Goal: Transaction & Acquisition: Purchase product/service

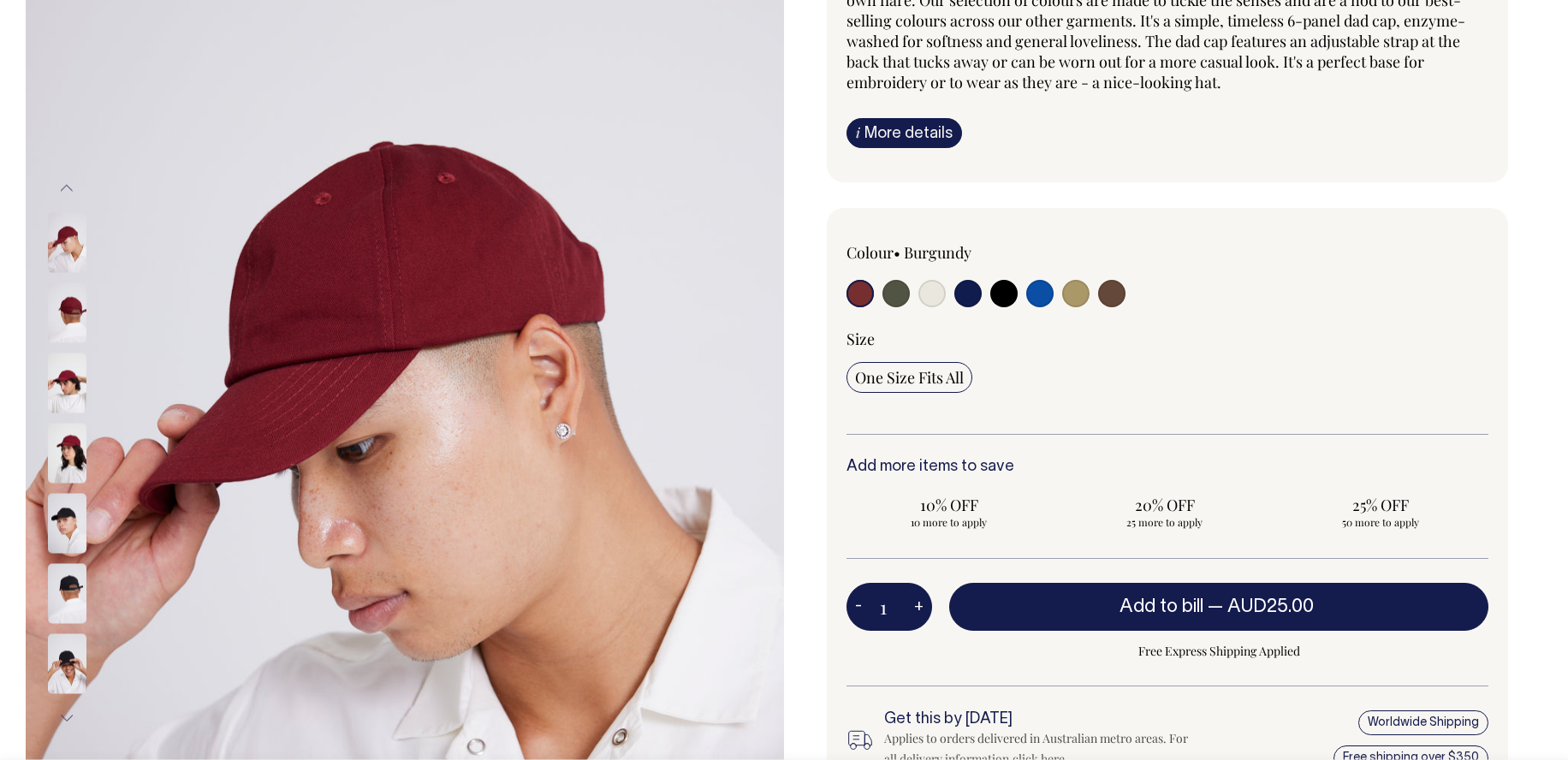
scroll to position [229, 0]
click at [79, 300] on img at bounding box center [66, 314] width 39 height 60
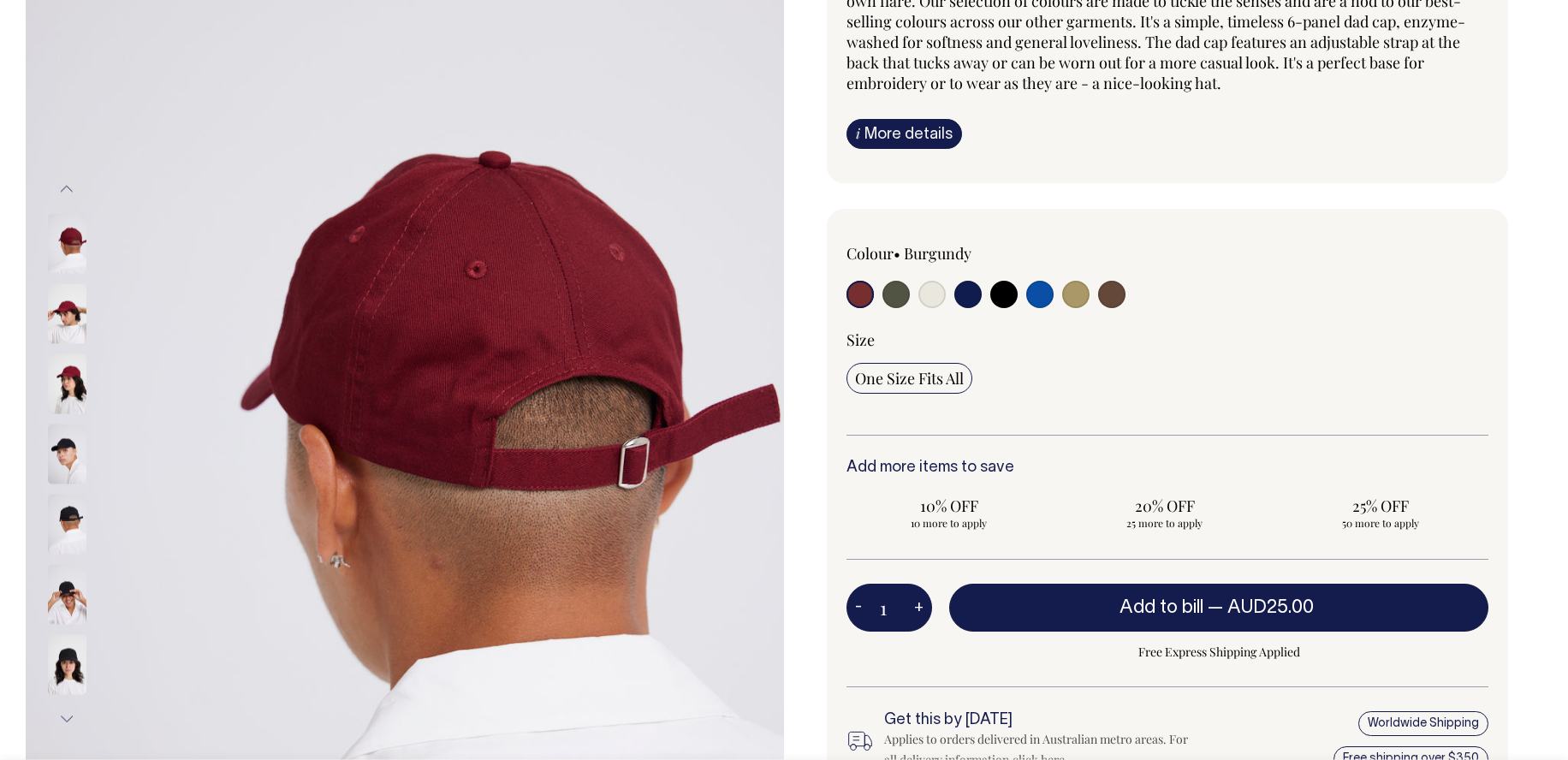
click at [900, 294] on input "radio" at bounding box center [896, 295] width 28 height 28
radio input "true"
select select "Olive"
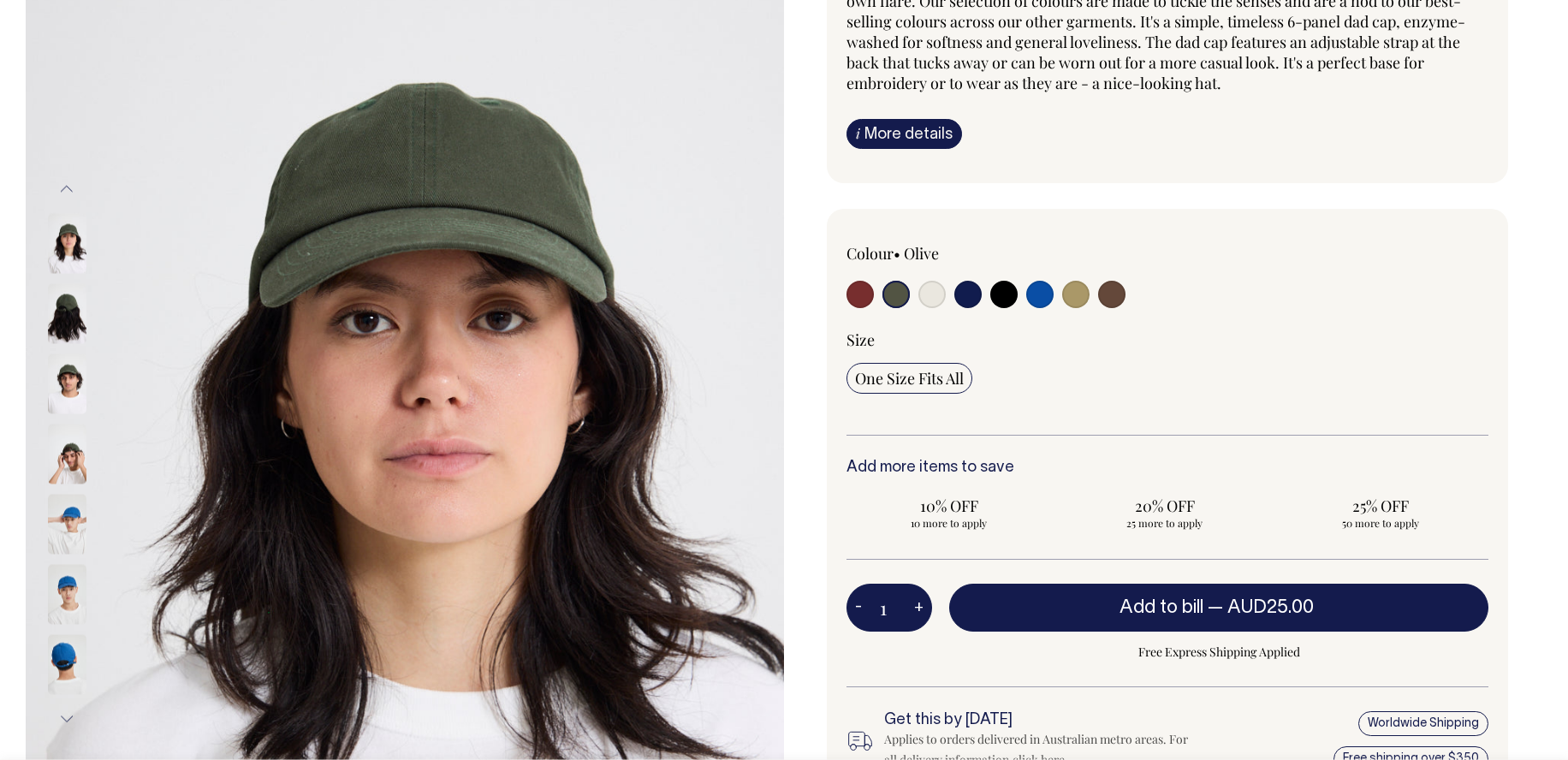
click at [936, 297] on input "radio" at bounding box center [932, 295] width 28 height 28
radio input "true"
select select "Natural"
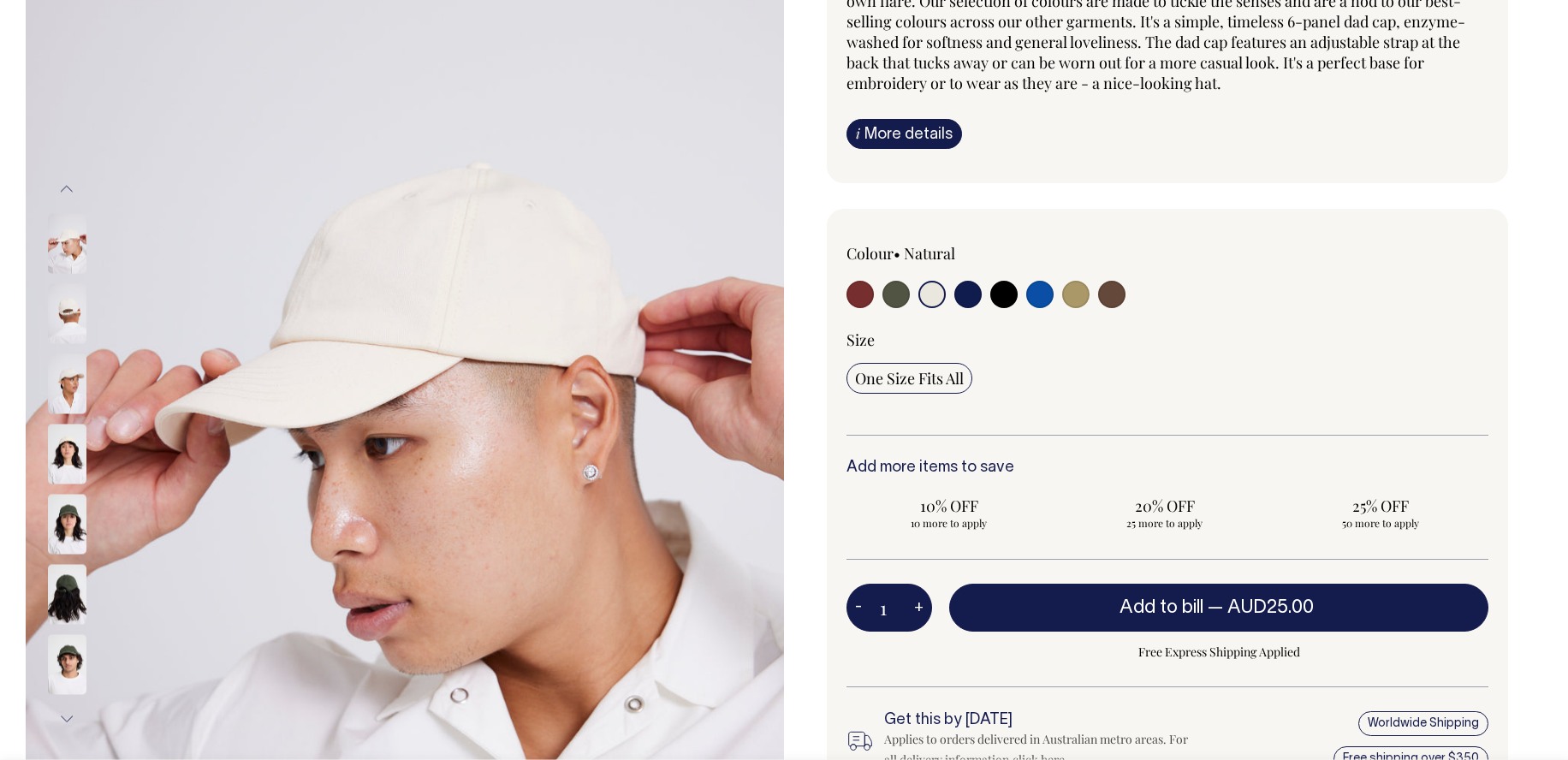
click at [964, 296] on input "radio" at bounding box center [968, 295] width 28 height 28
radio input "true"
select select "Dark Navy"
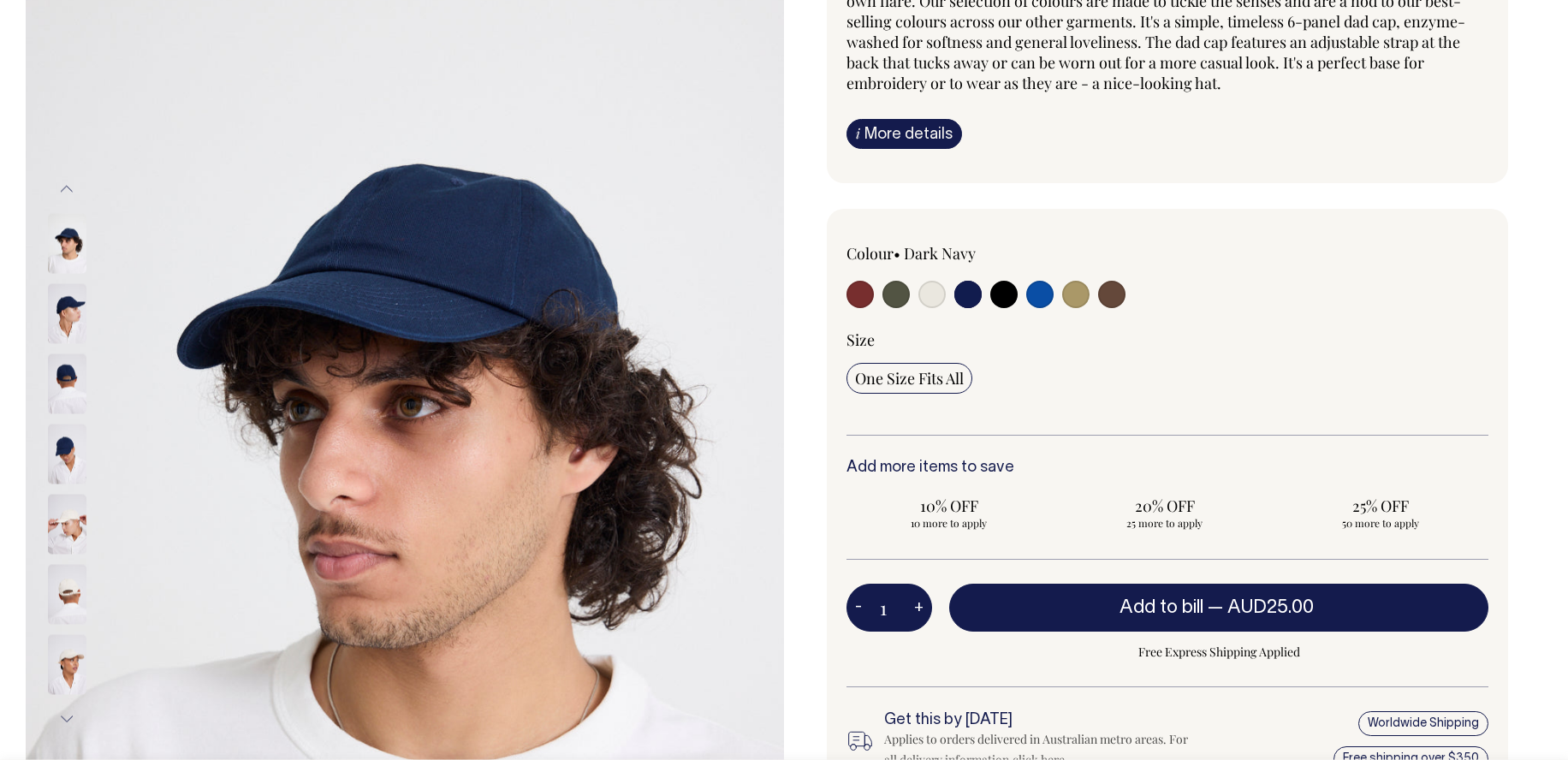
click at [999, 298] on input "radio" at bounding box center [1004, 295] width 28 height 28
radio input "true"
select select "Black"
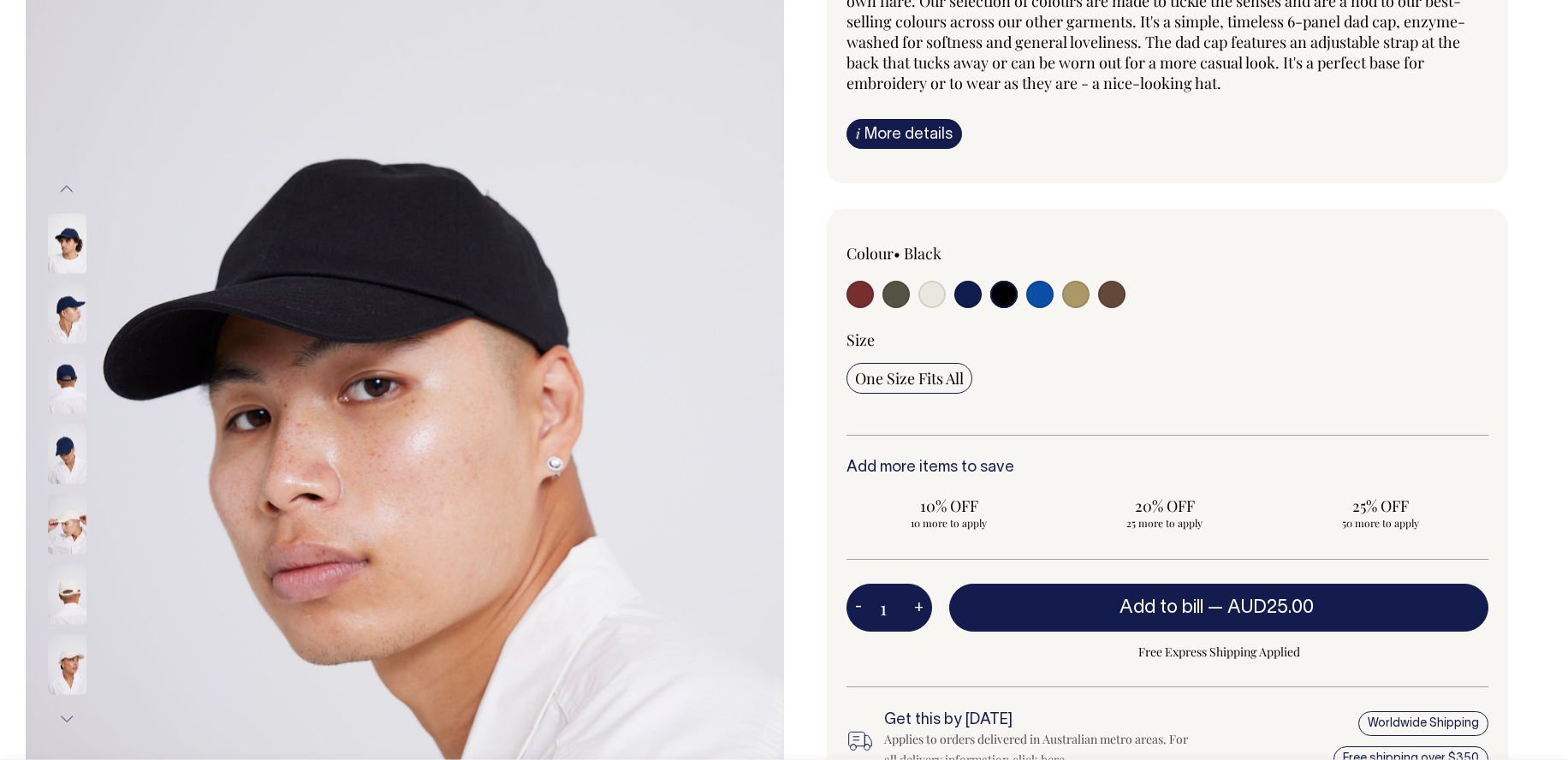
click at [1038, 297] on input "radio" at bounding box center [1040, 295] width 28 height 28
radio input "true"
select select "Worker Blue"
click at [1024, 301] on div at bounding box center [975, 297] width 257 height 32
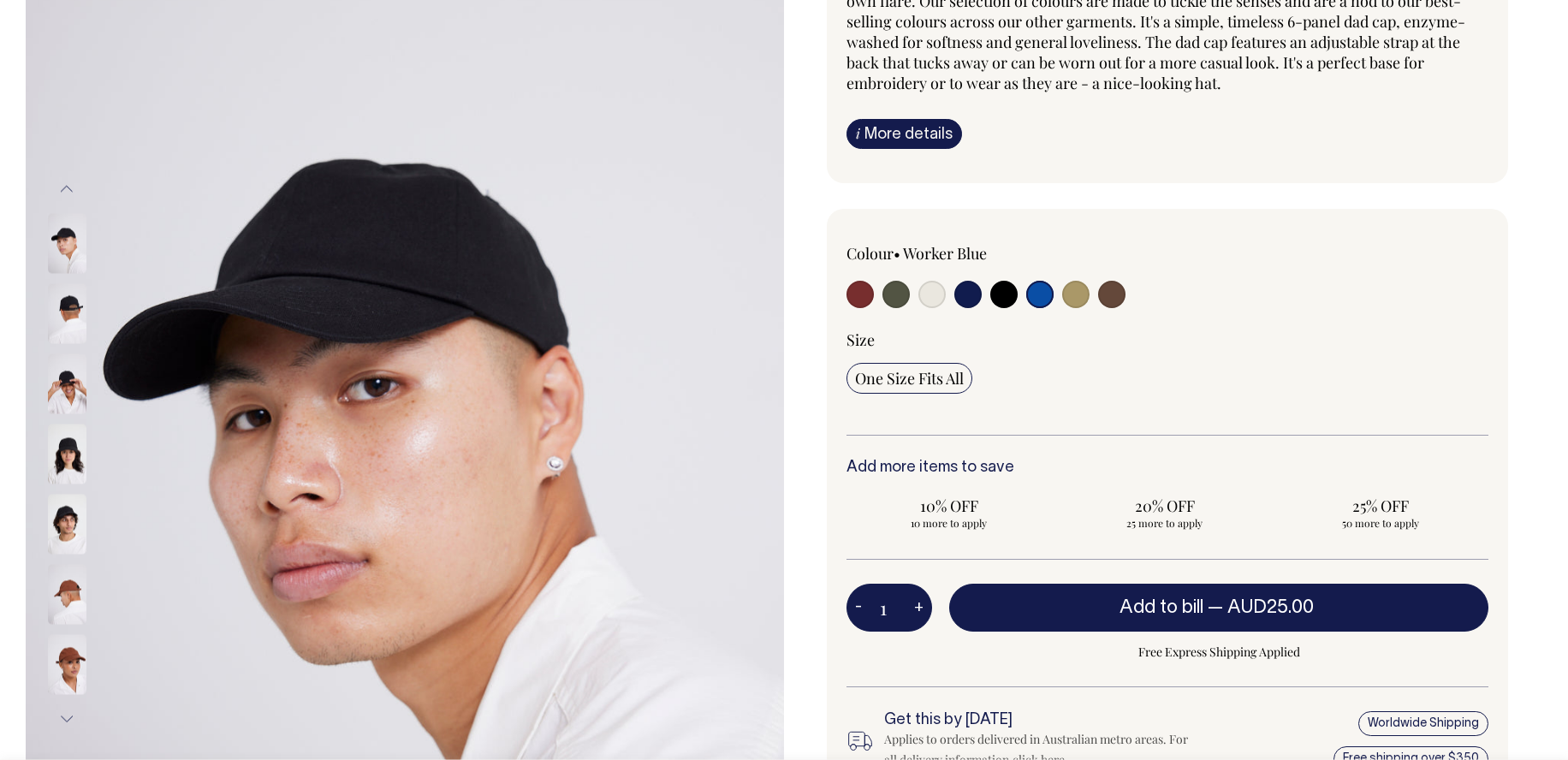
click at [1062, 301] on input "radio" at bounding box center [1076, 295] width 28 height 28
radio input "true"
select select "Washed Khaki"
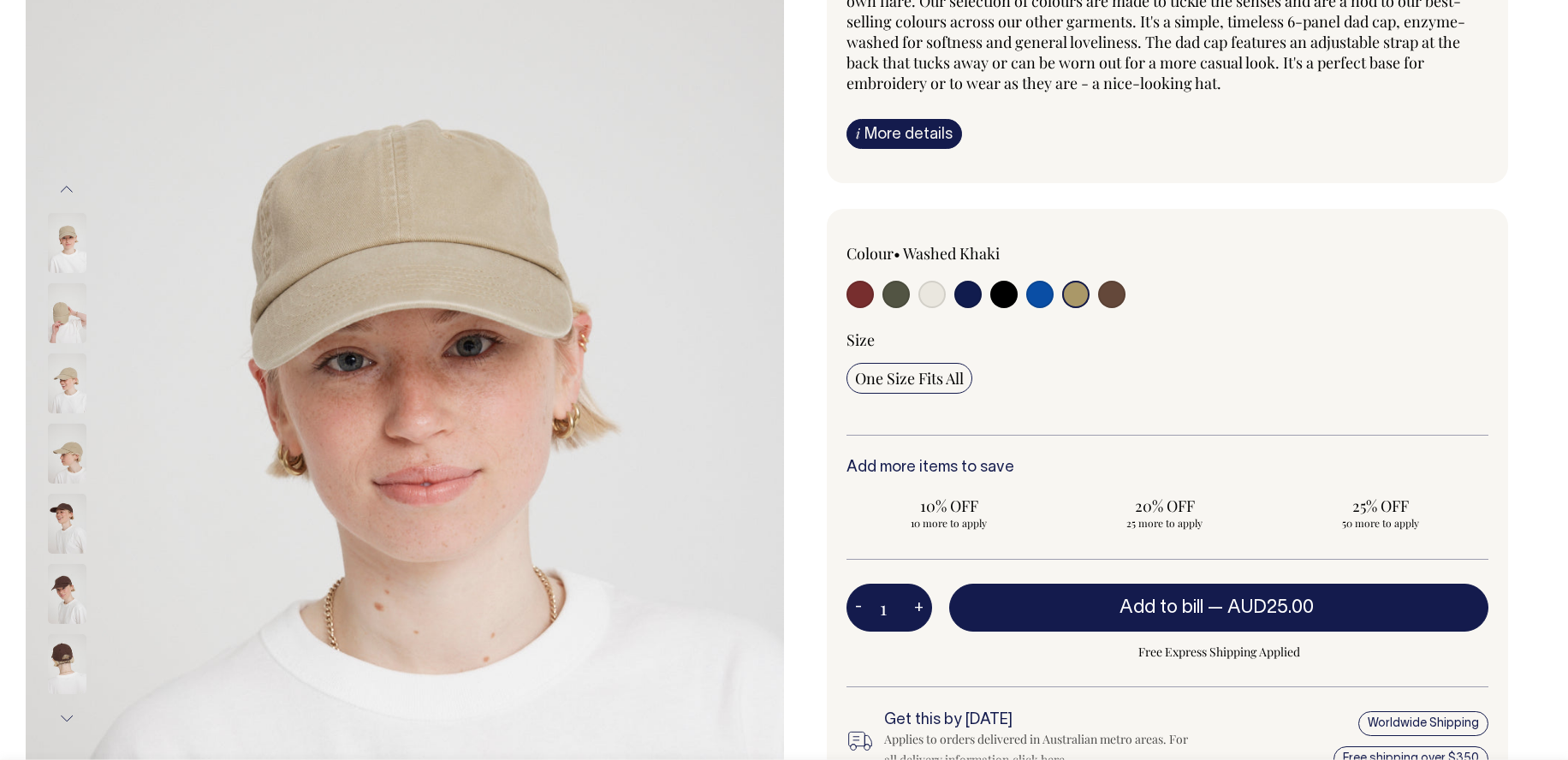
click at [1106, 298] on input "radio" at bounding box center [1112, 295] width 28 height 28
radio input "true"
select select "Espresso"
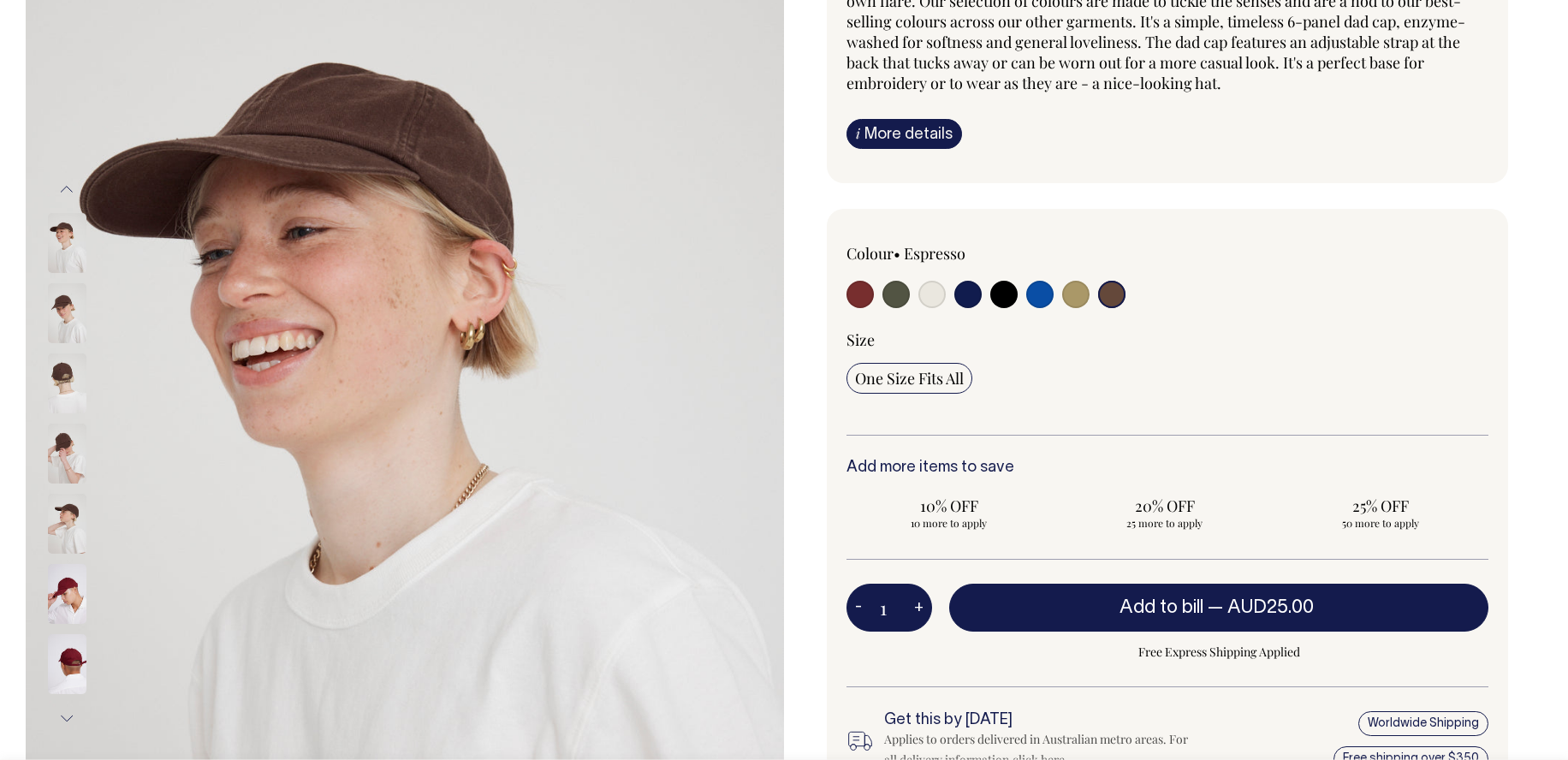
click at [1298, 323] on div "Colour • Espresso" at bounding box center [1167, 339] width 642 height 193
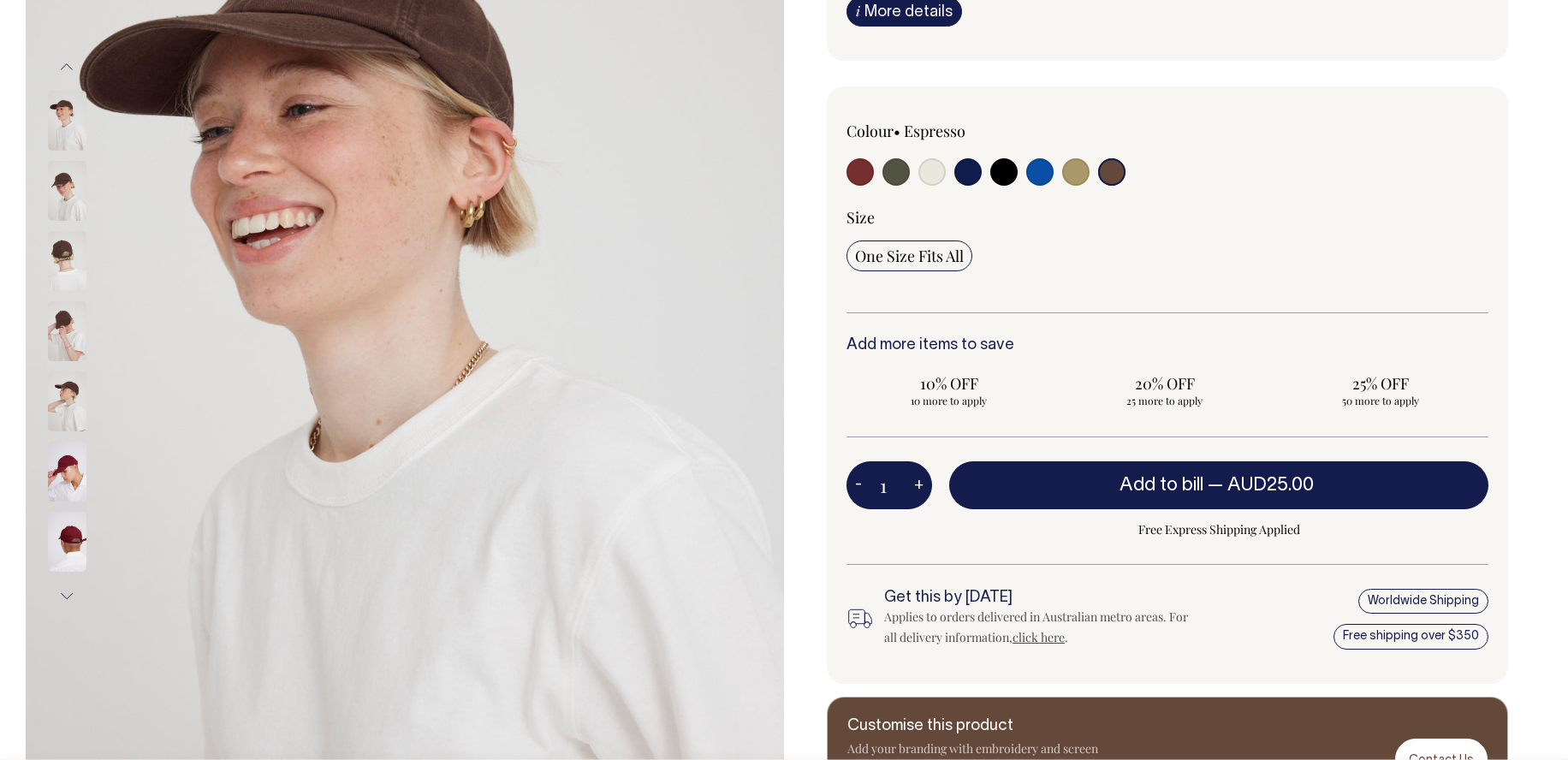
scroll to position [352, 0]
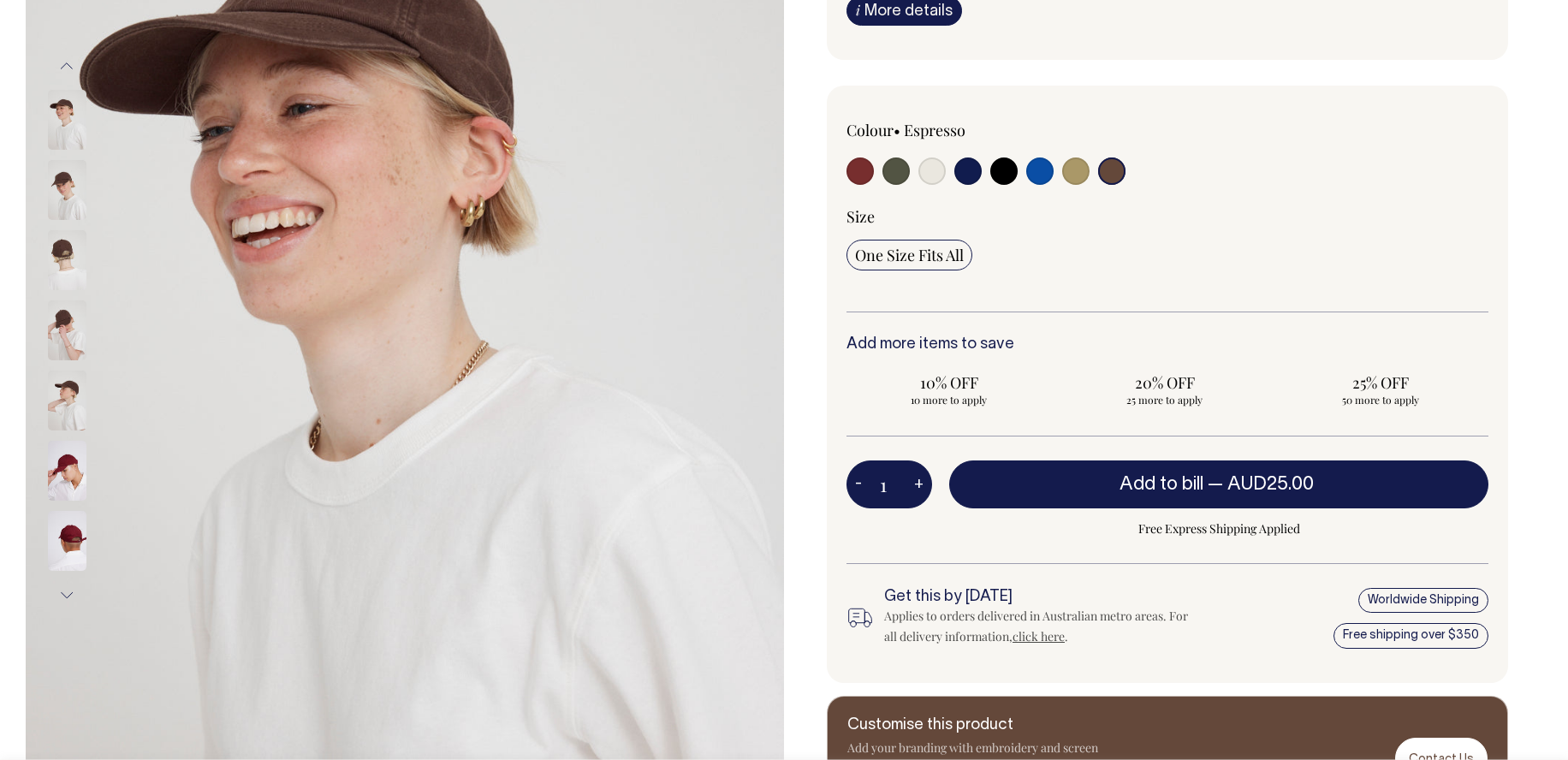
click at [914, 485] on button "+" at bounding box center [918, 484] width 27 height 35
type input "2"
click at [914, 485] on button "+" at bounding box center [918, 484] width 27 height 35
type input "3"
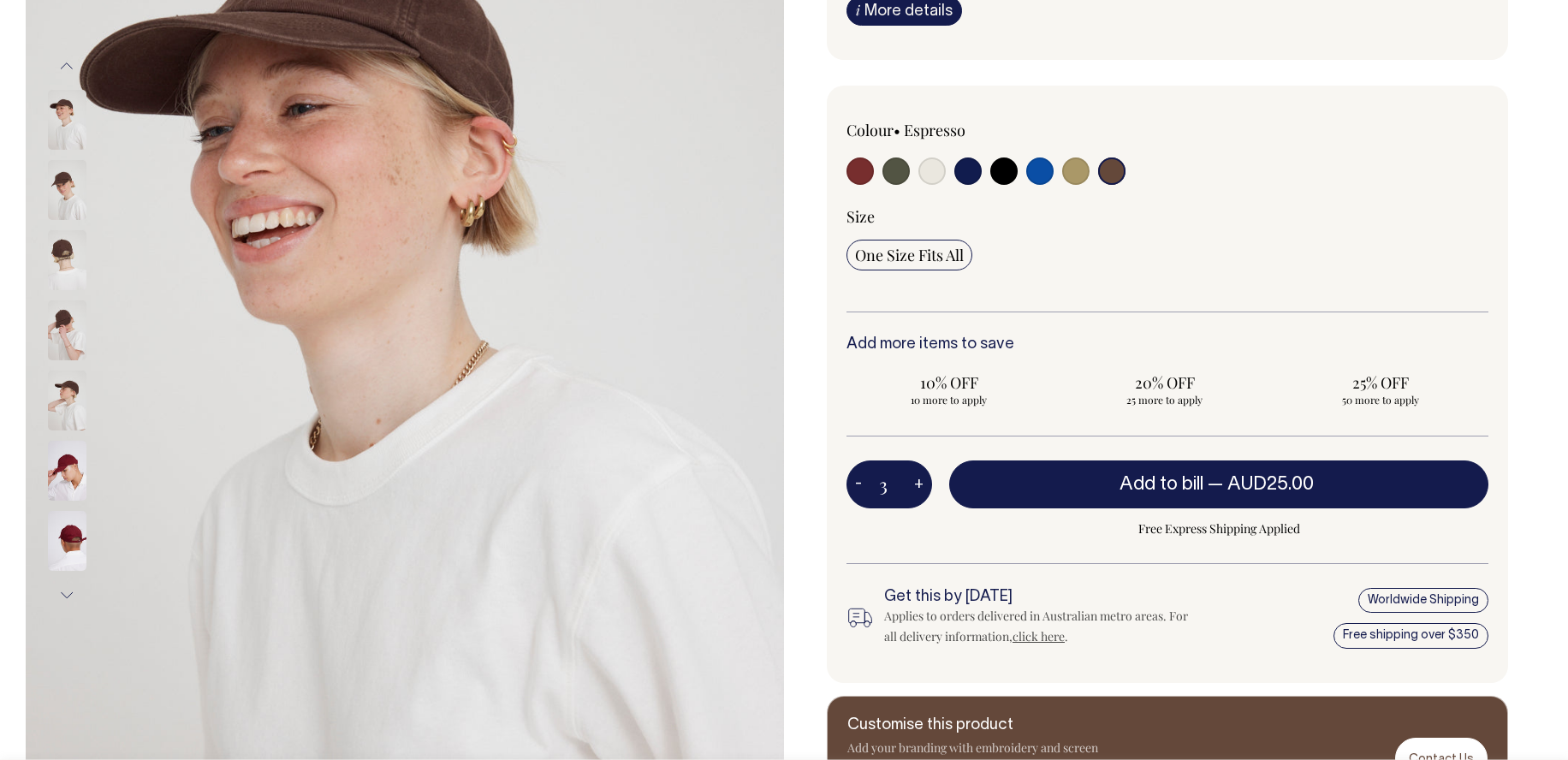
type input "3"
click at [914, 485] on button "+" at bounding box center [918, 484] width 27 height 35
type input "4"
click at [914, 485] on button "+" at bounding box center [918, 484] width 27 height 35
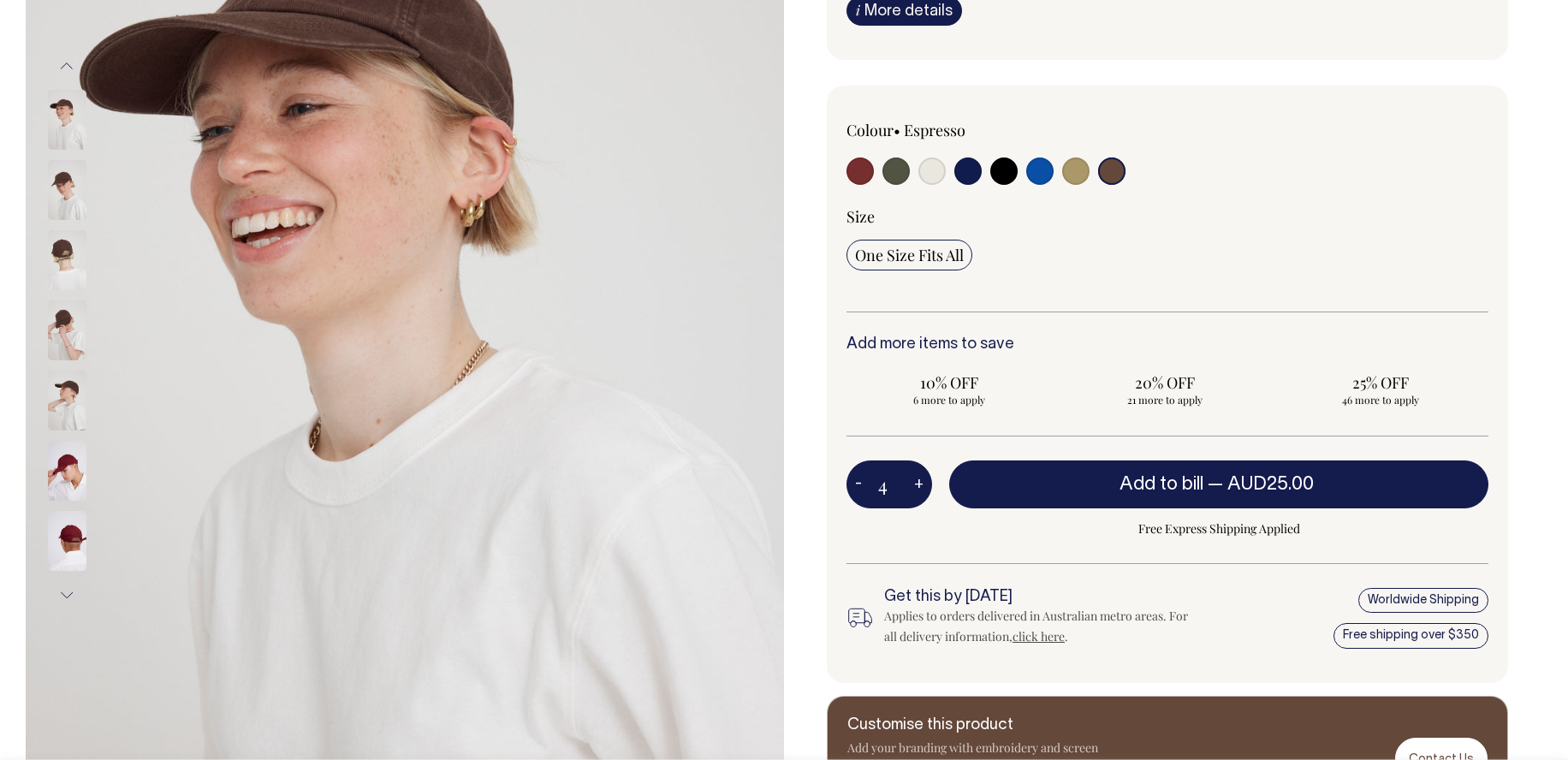
type input "5"
click at [914, 485] on button "+" at bounding box center [918, 484] width 27 height 35
type input "6"
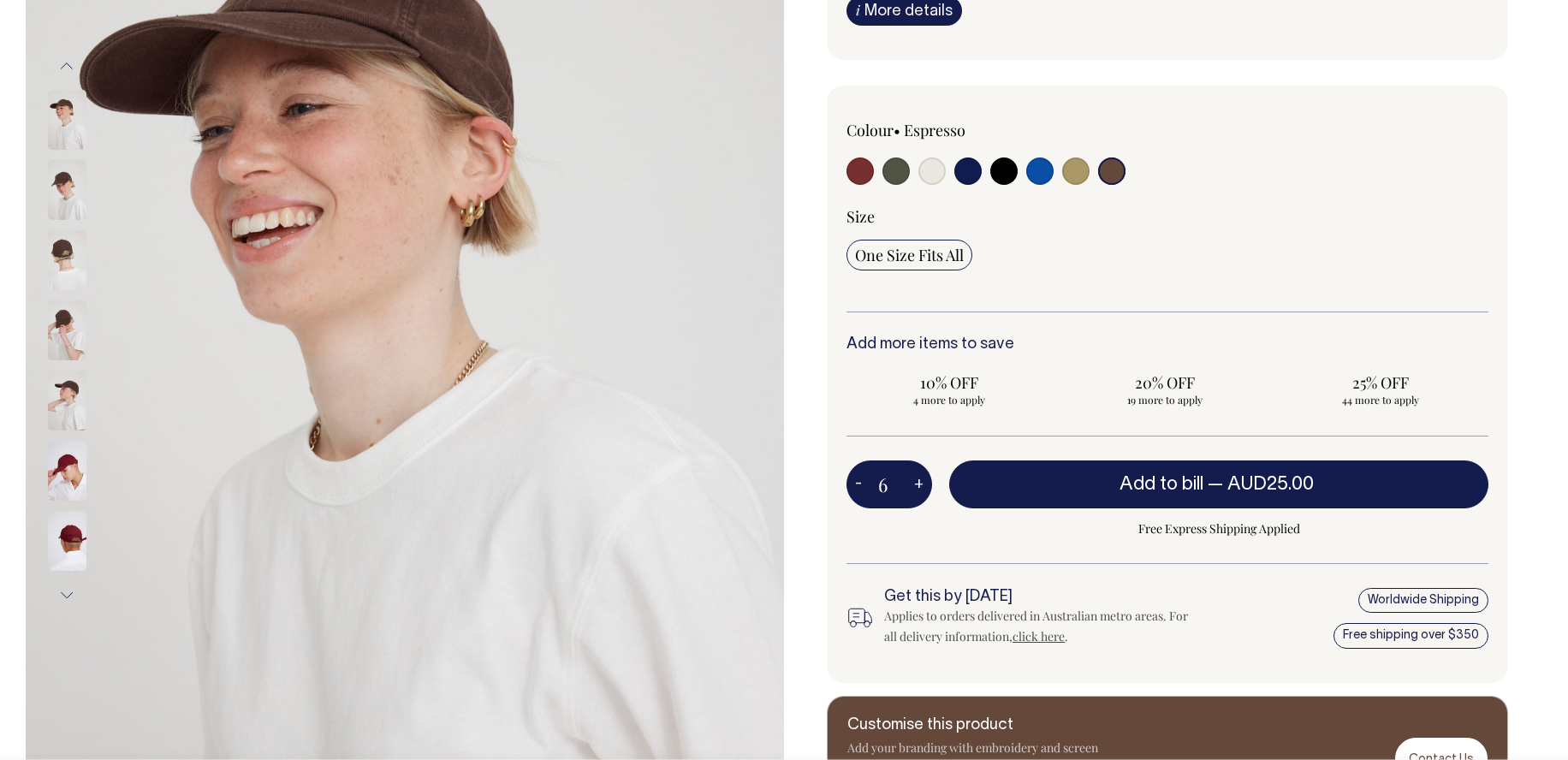
click at [914, 485] on button "+" at bounding box center [918, 484] width 27 height 35
type input "7"
click at [914, 485] on button "+" at bounding box center [918, 484] width 27 height 35
type input "8"
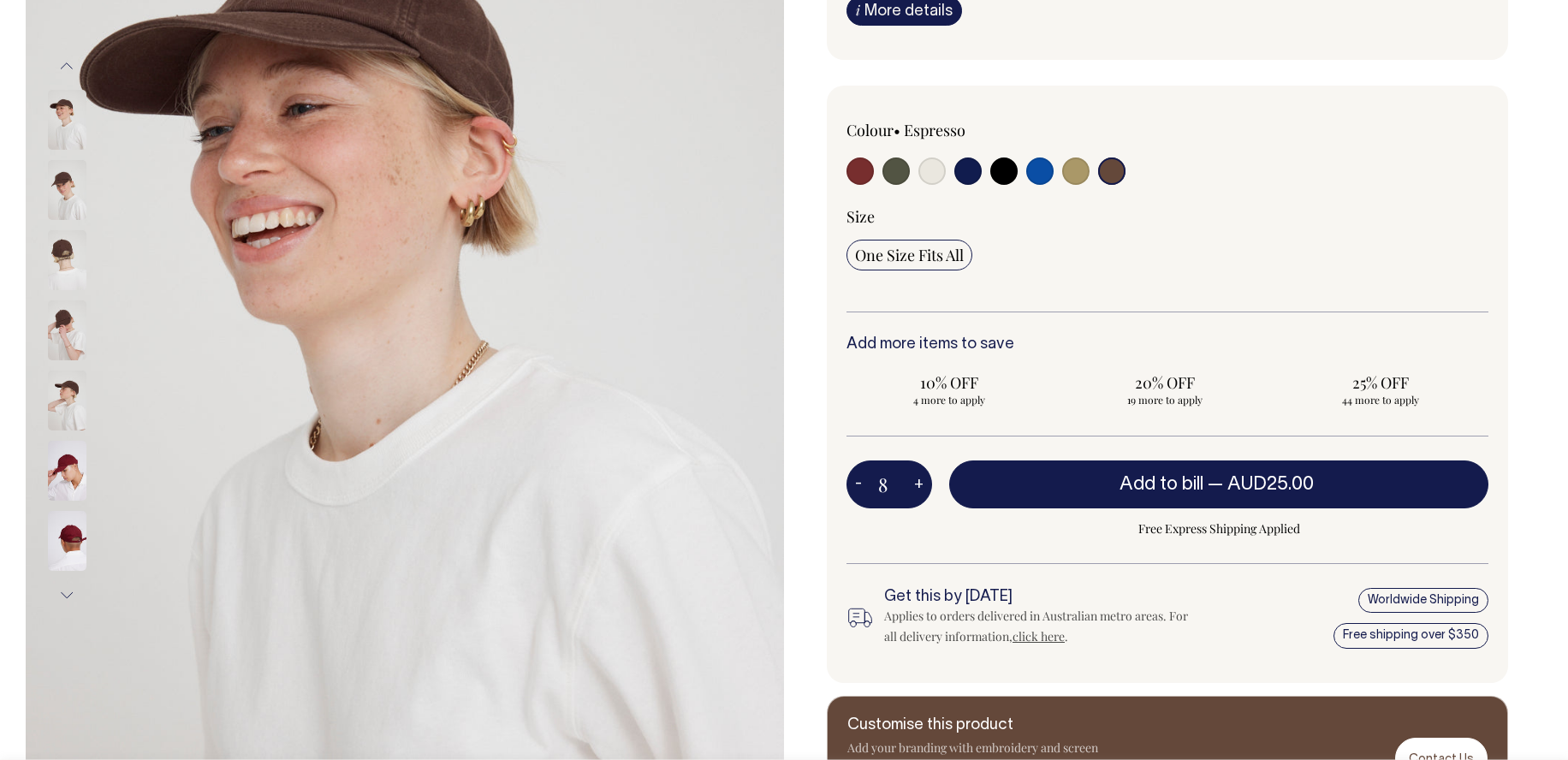
type input "8"
click at [914, 485] on button "+" at bounding box center [918, 484] width 27 height 35
type input "9"
click at [914, 485] on button "+" at bounding box center [918, 484] width 27 height 35
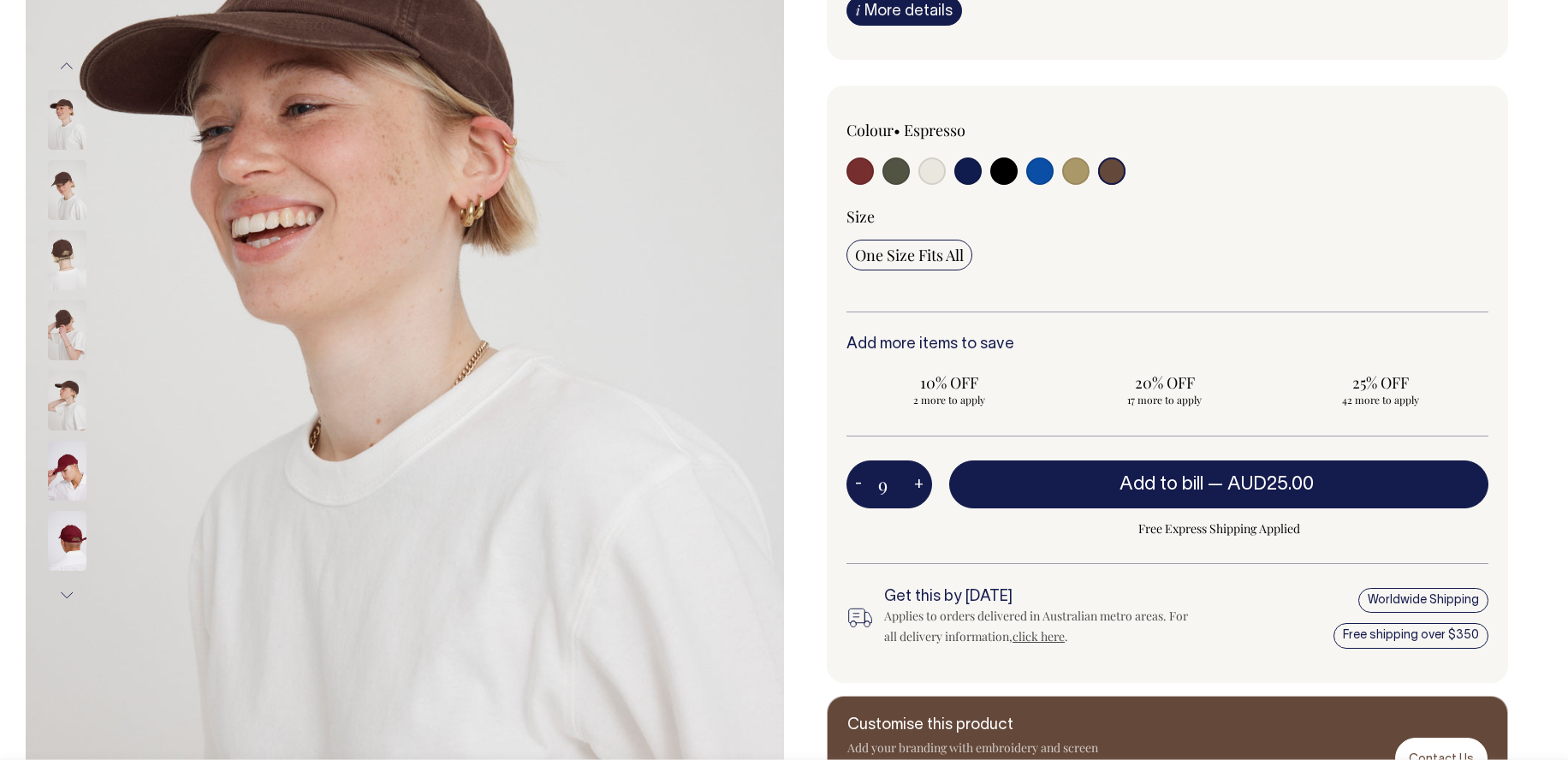
type input "10"
radio input "true"
type input "10"
click at [914, 485] on button "+" at bounding box center [918, 484] width 27 height 35
type input "11"
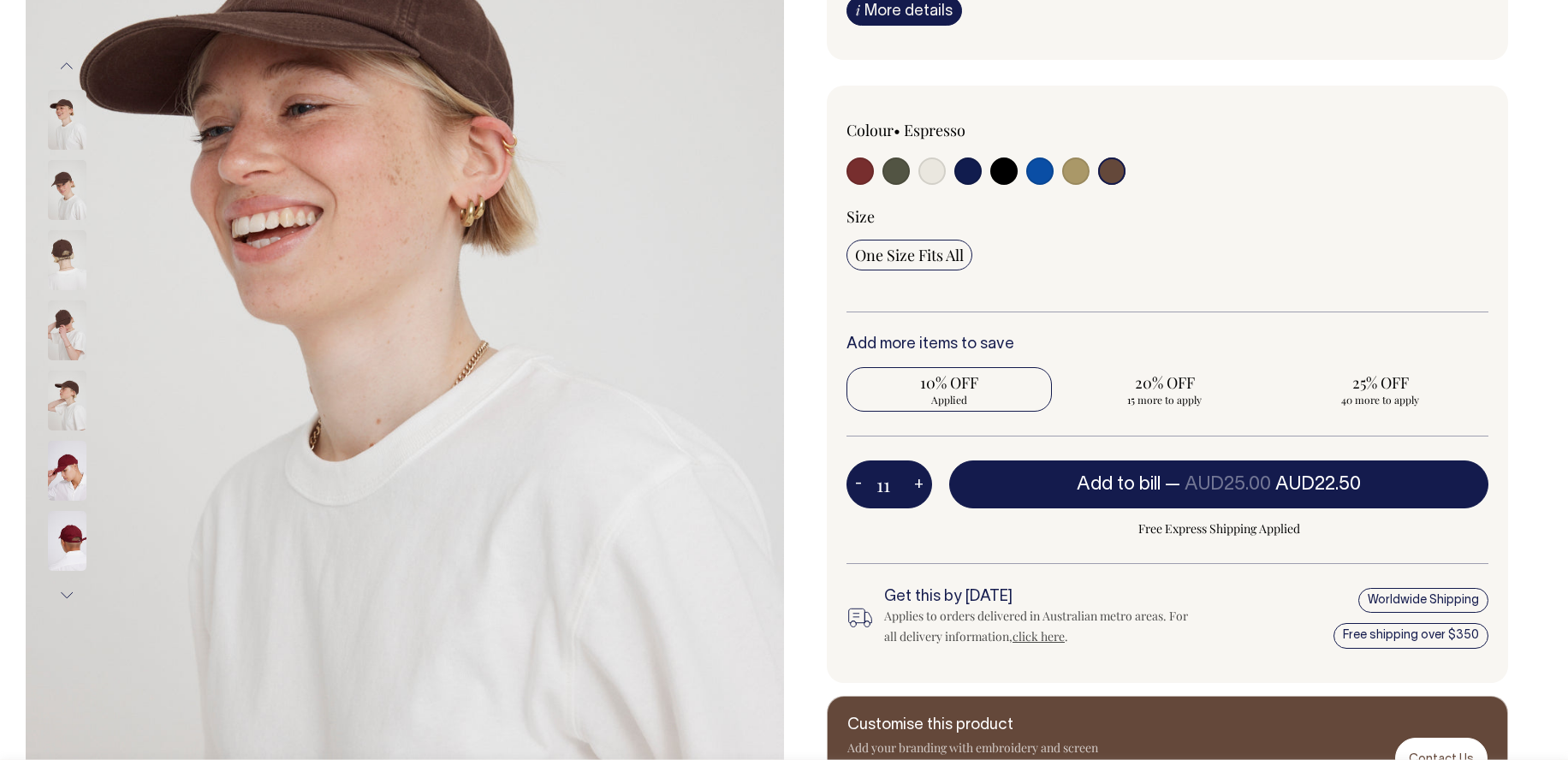
radio input "true"
type input "11"
click at [914, 485] on button "+" at bounding box center [918, 484] width 27 height 35
type input "12"
radio input "true"
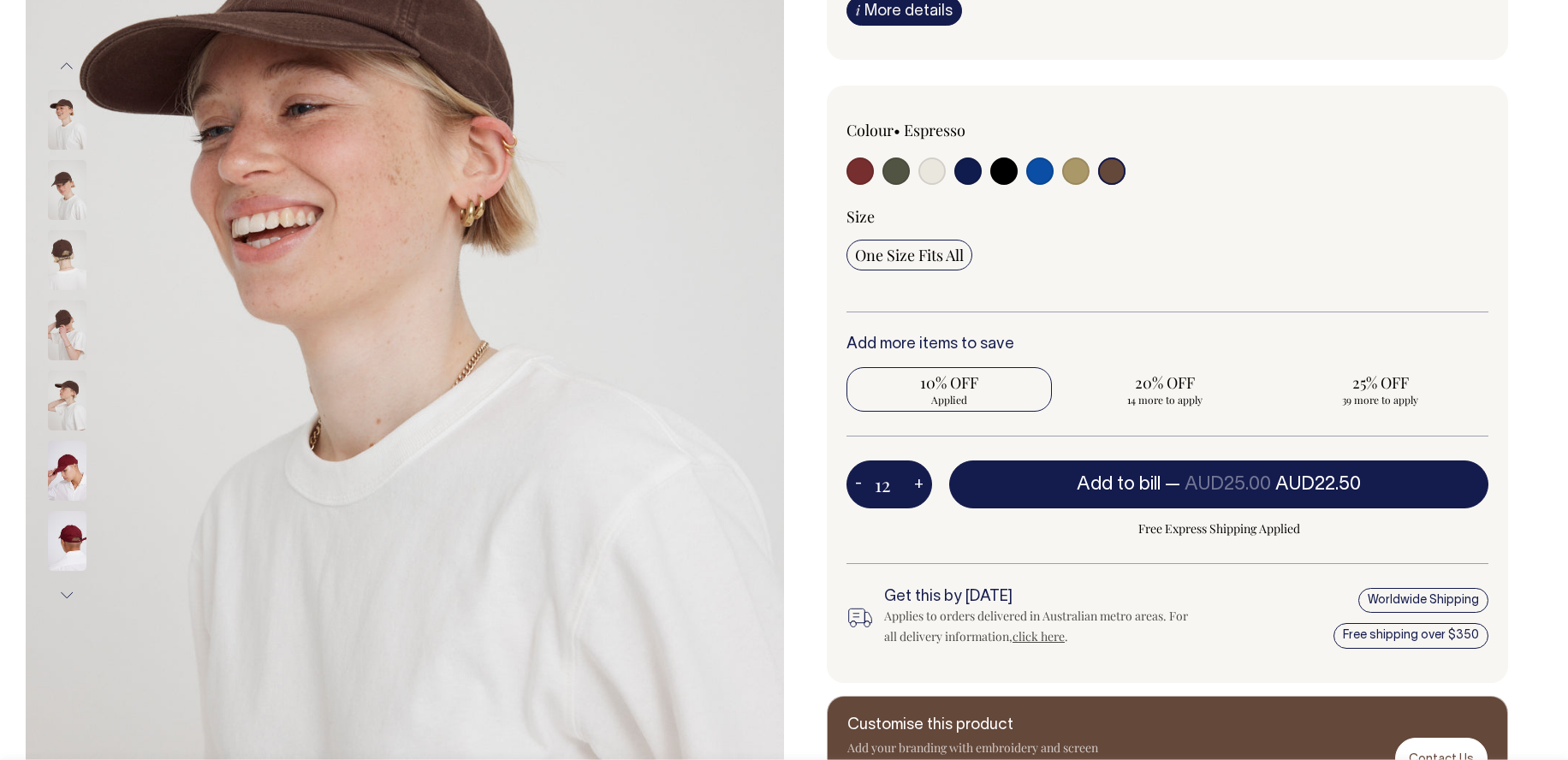
type input "12"
click at [914, 485] on button "+" at bounding box center [918, 484] width 27 height 35
type input "13"
radio input "true"
type input "13"
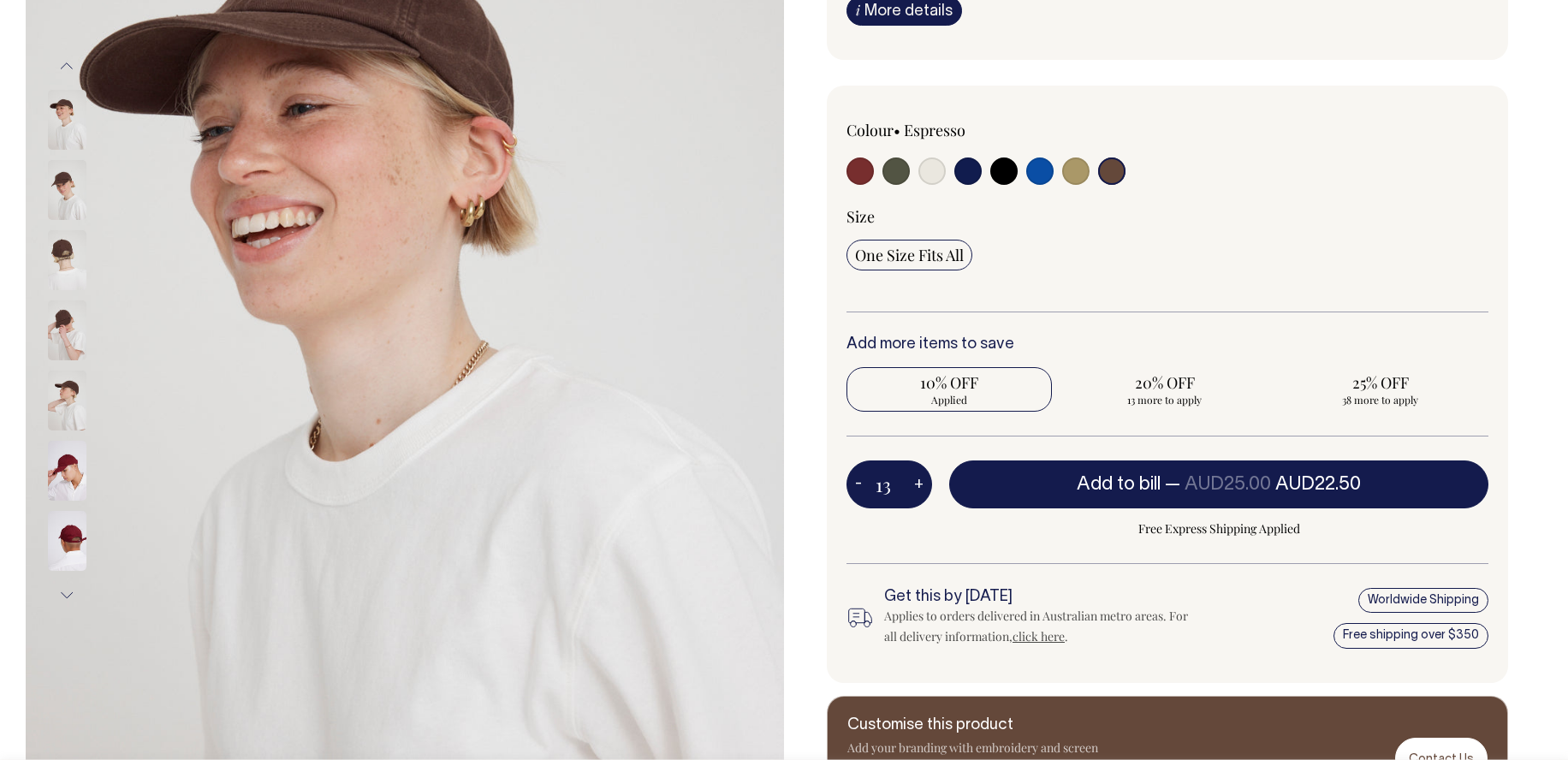
click at [914, 485] on button "+" at bounding box center [918, 484] width 27 height 35
type input "14"
radio input "true"
type input "14"
click at [914, 485] on button "+" at bounding box center [918, 484] width 27 height 35
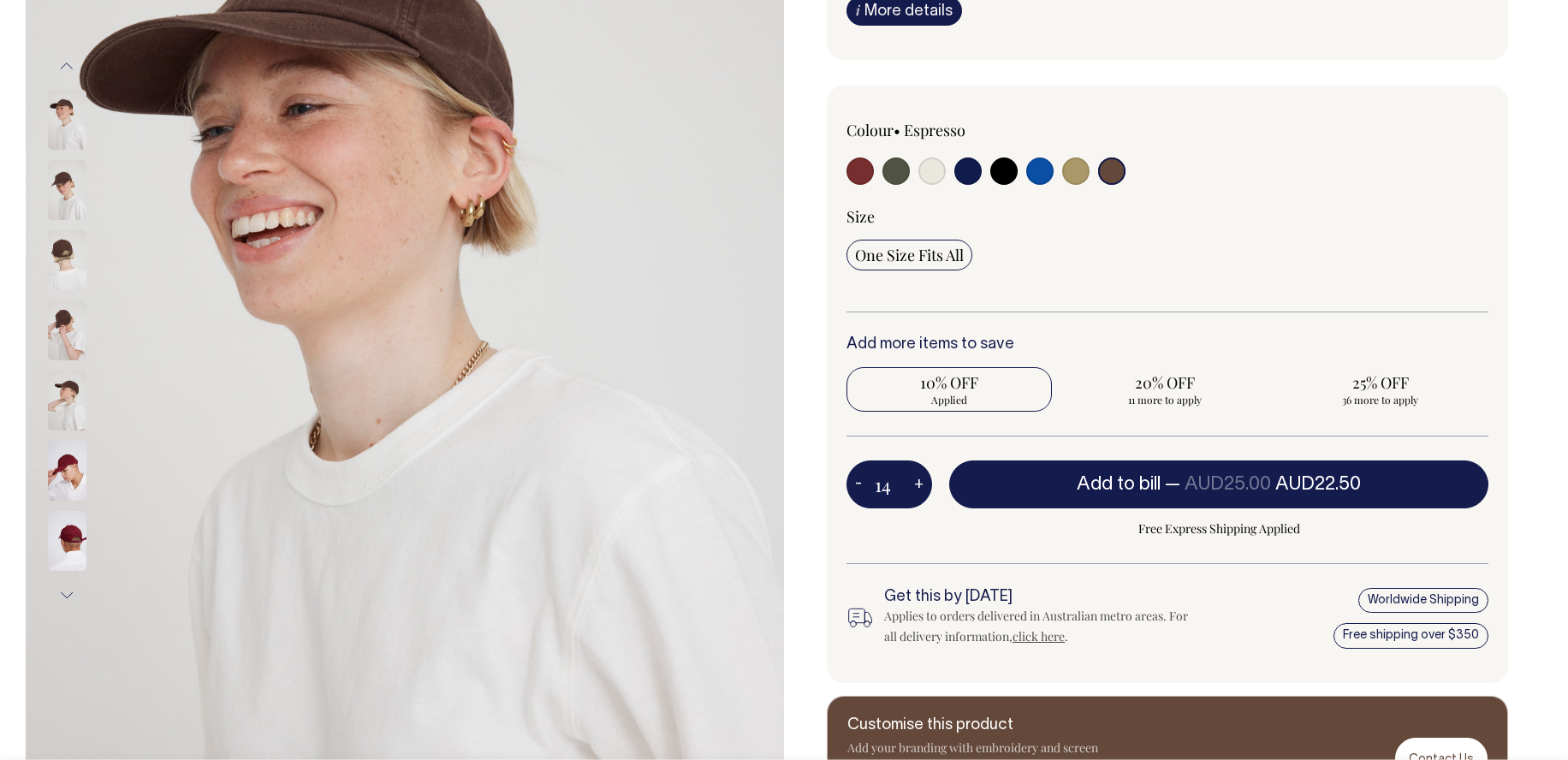
type input "15"
radio input "true"
type input "15"
click at [914, 485] on button "+" at bounding box center [918, 484] width 27 height 35
type input "16"
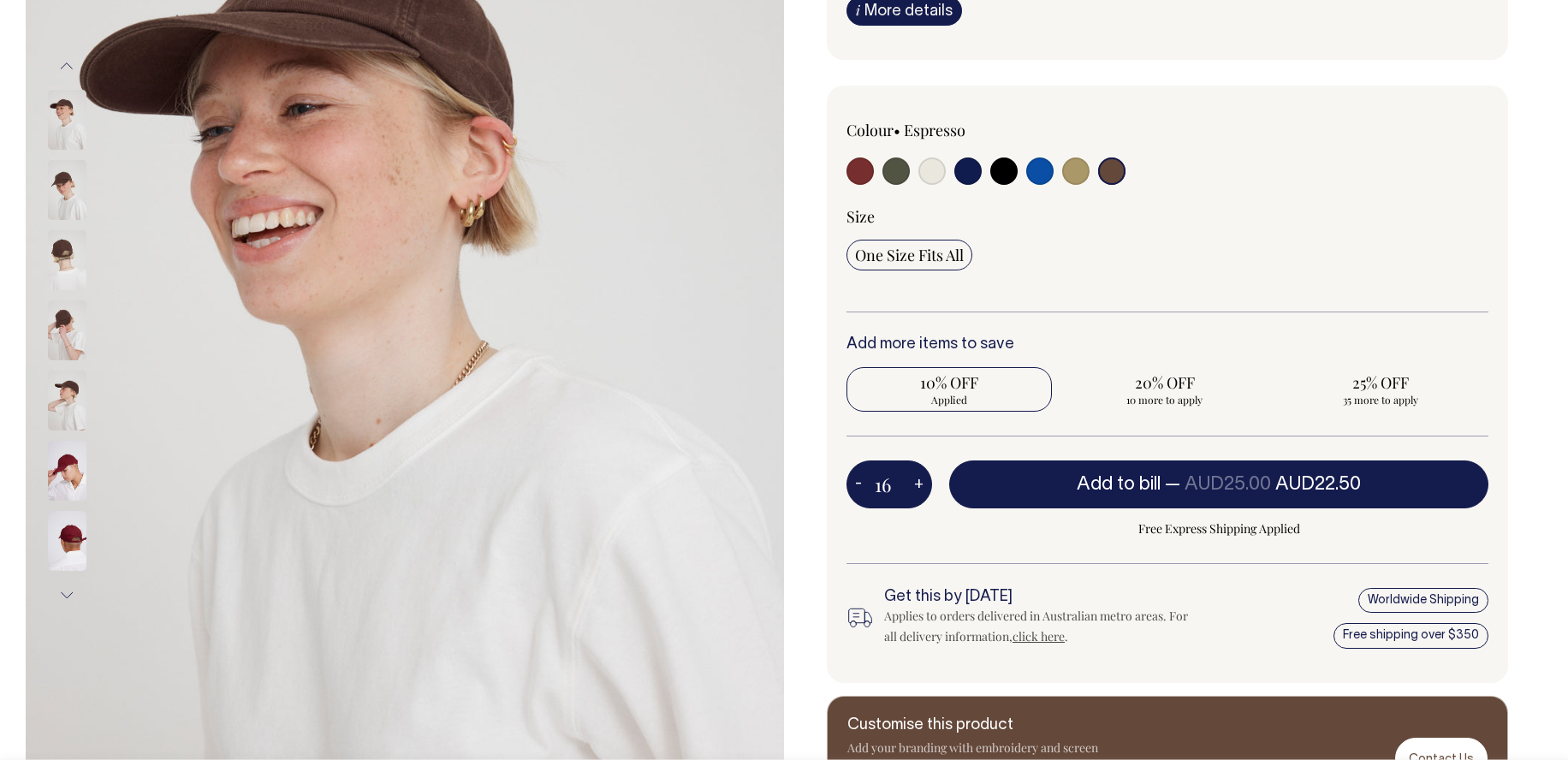
radio input "true"
type input "16"
click at [914, 485] on button "+" at bounding box center [918, 484] width 27 height 35
type input "17"
radio input "true"
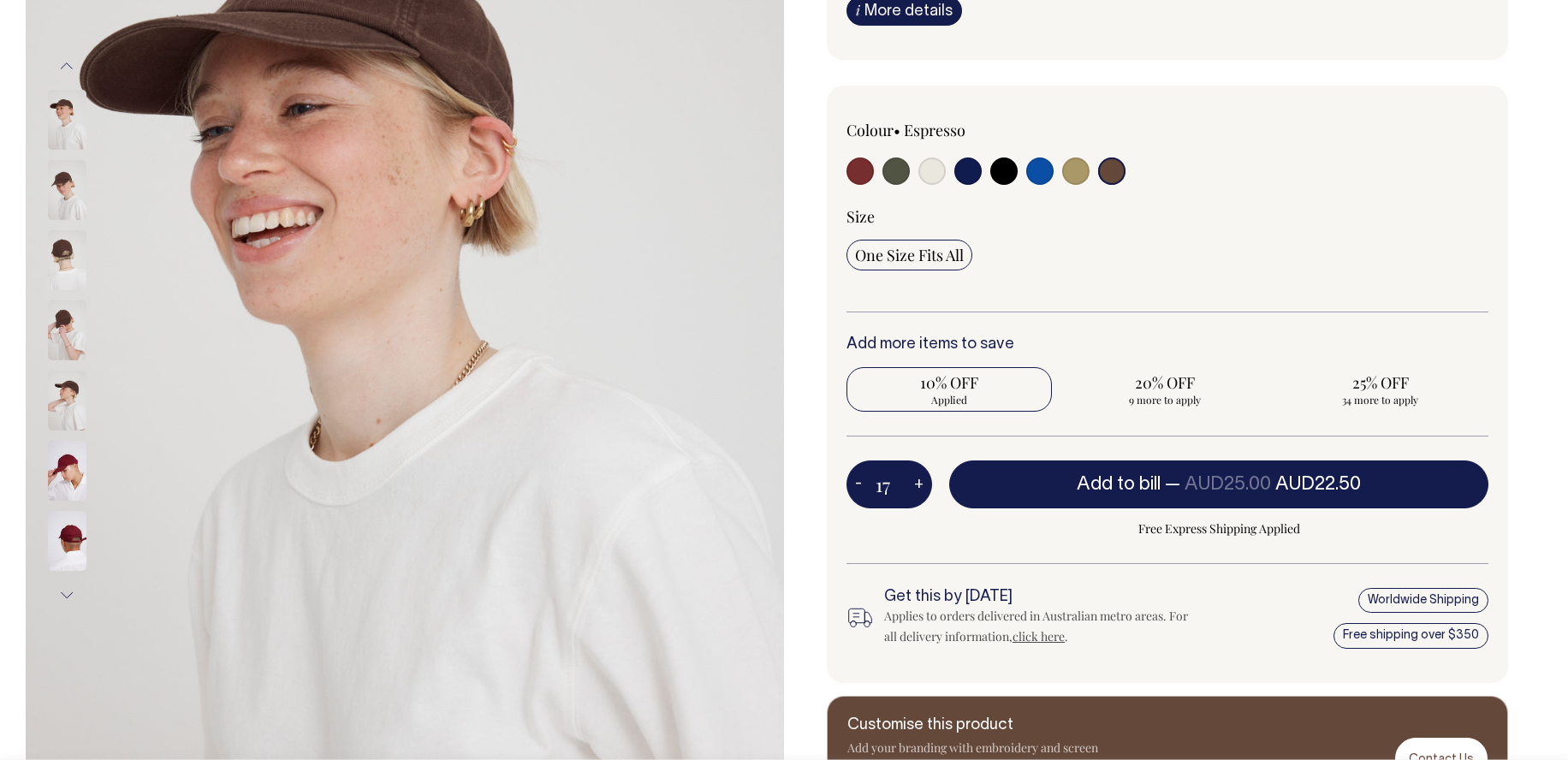
type input "17"
click at [914, 485] on button "+" at bounding box center [918, 484] width 27 height 35
type input "18"
radio input "true"
type input "18"
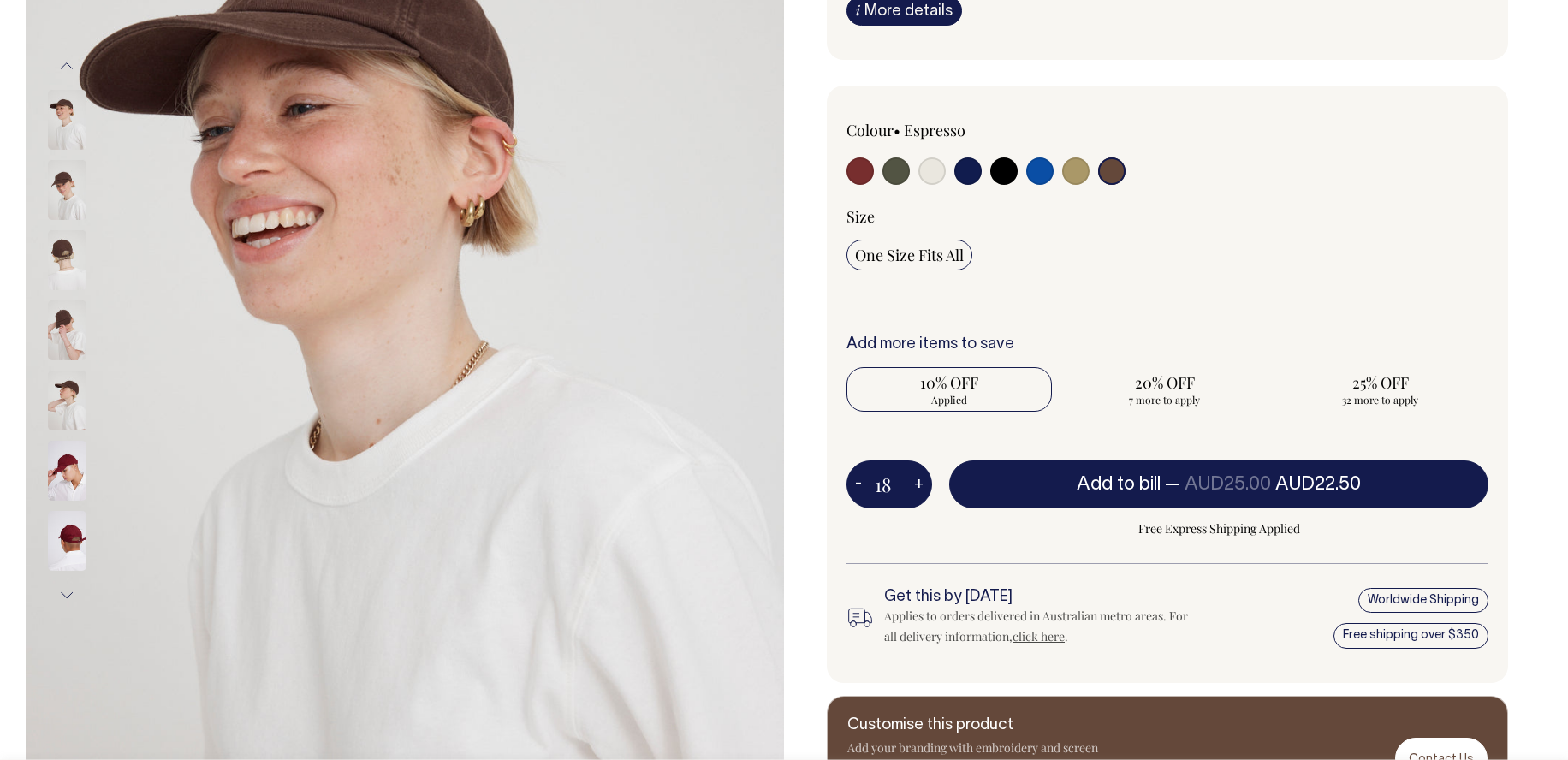
click at [914, 485] on button "+" at bounding box center [918, 484] width 27 height 35
type input "19"
radio input "true"
type input "19"
click at [914, 485] on button "+" at bounding box center [918, 484] width 27 height 35
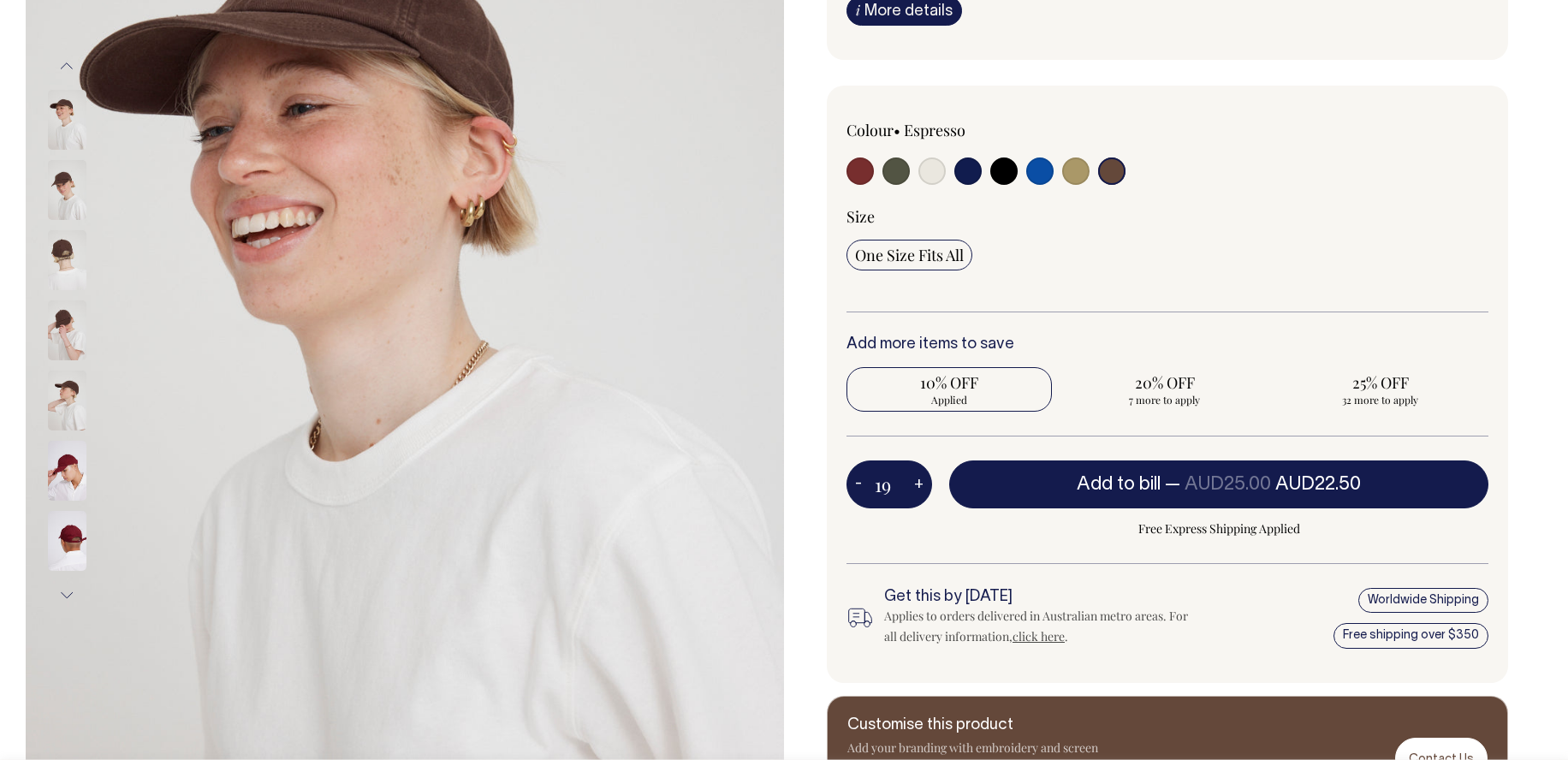
type input "20"
radio input "true"
type input "20"
click at [914, 485] on button "+" at bounding box center [918, 484] width 27 height 35
type input "21"
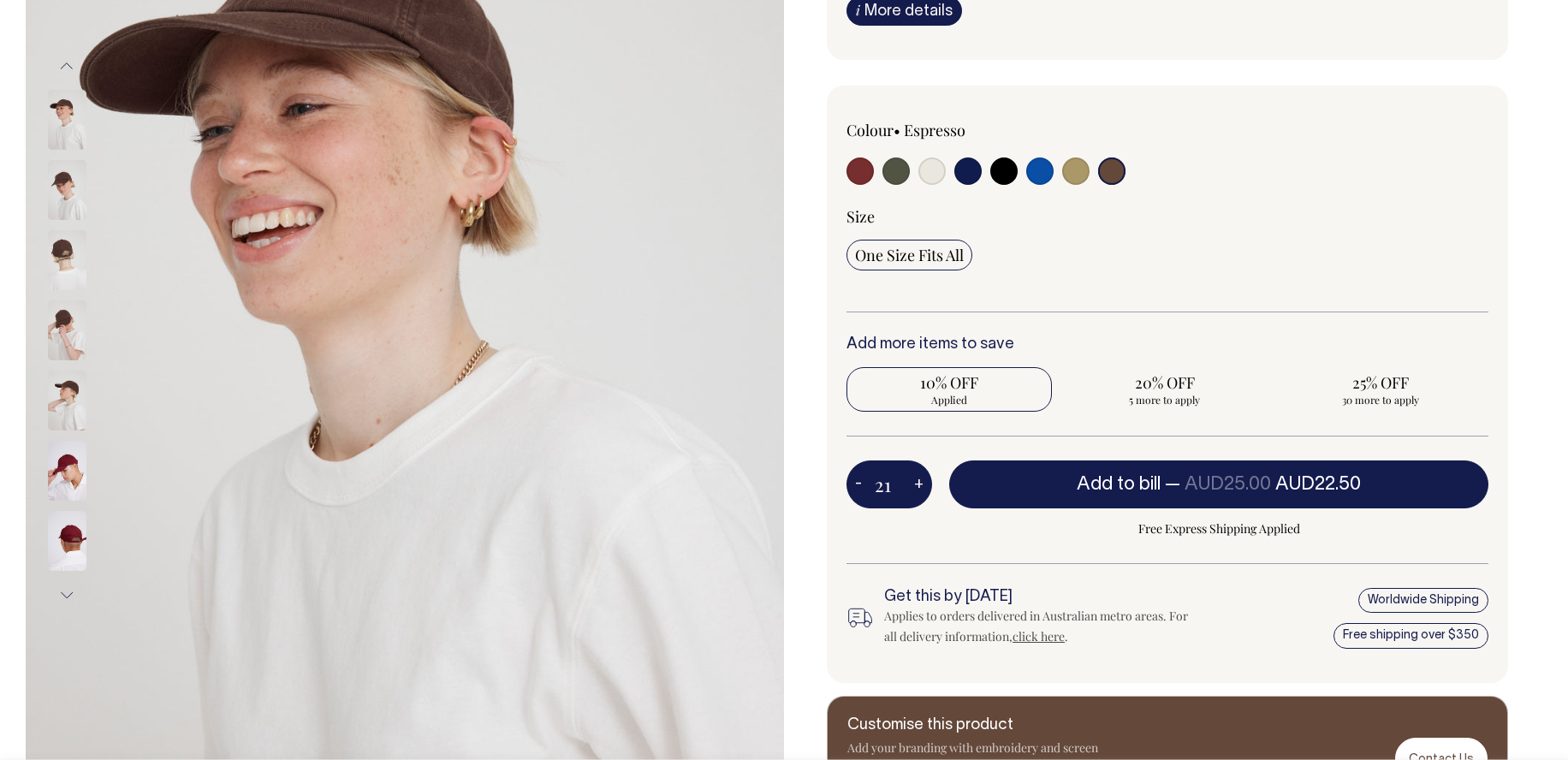
radio input "true"
type input "21"
click at [914, 485] on button "+" at bounding box center [918, 484] width 27 height 35
type input "22"
radio input "true"
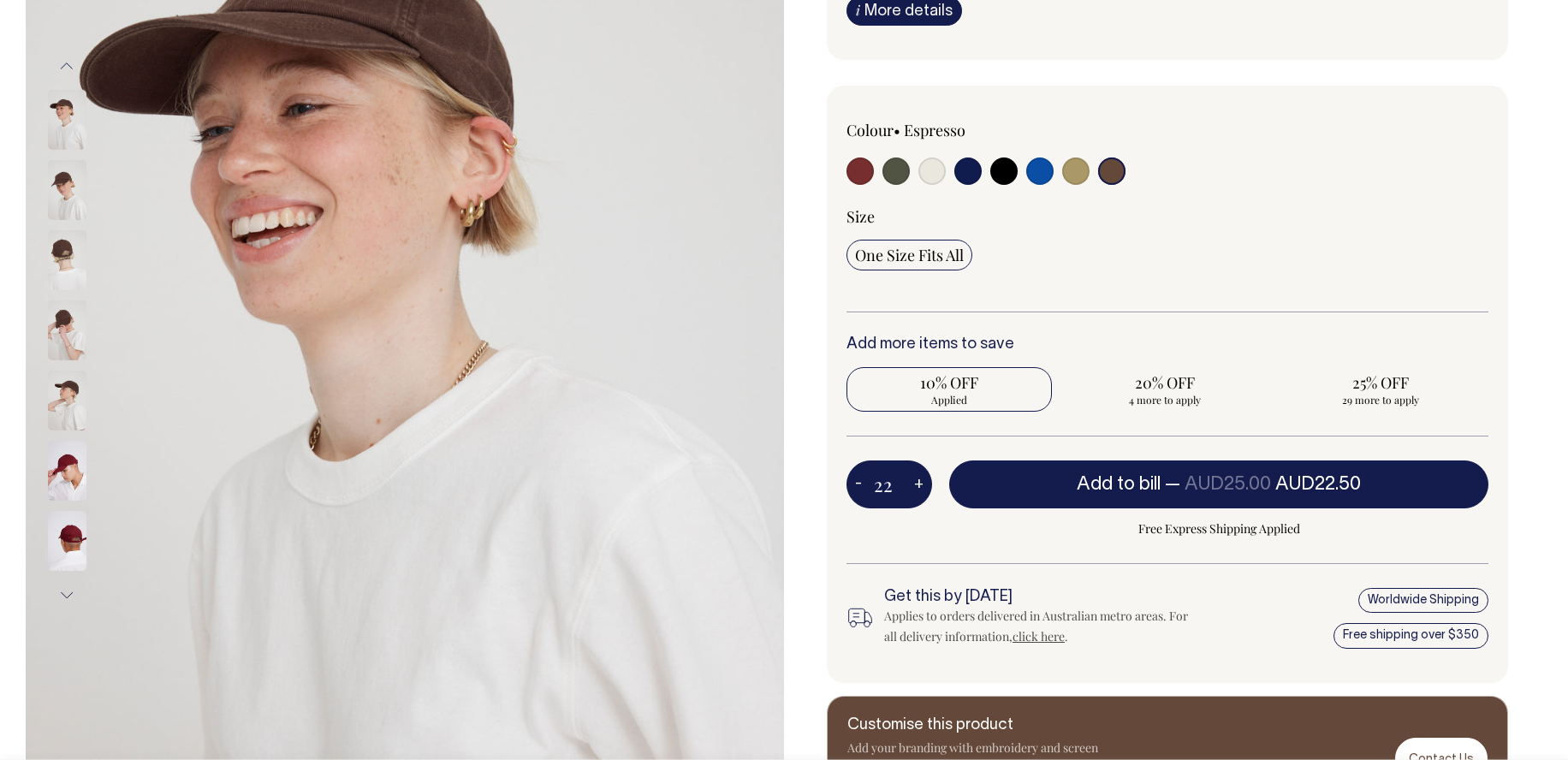
type input "22"
click at [914, 485] on button "+" at bounding box center [918, 484] width 27 height 35
type input "23"
radio input "true"
type input "23"
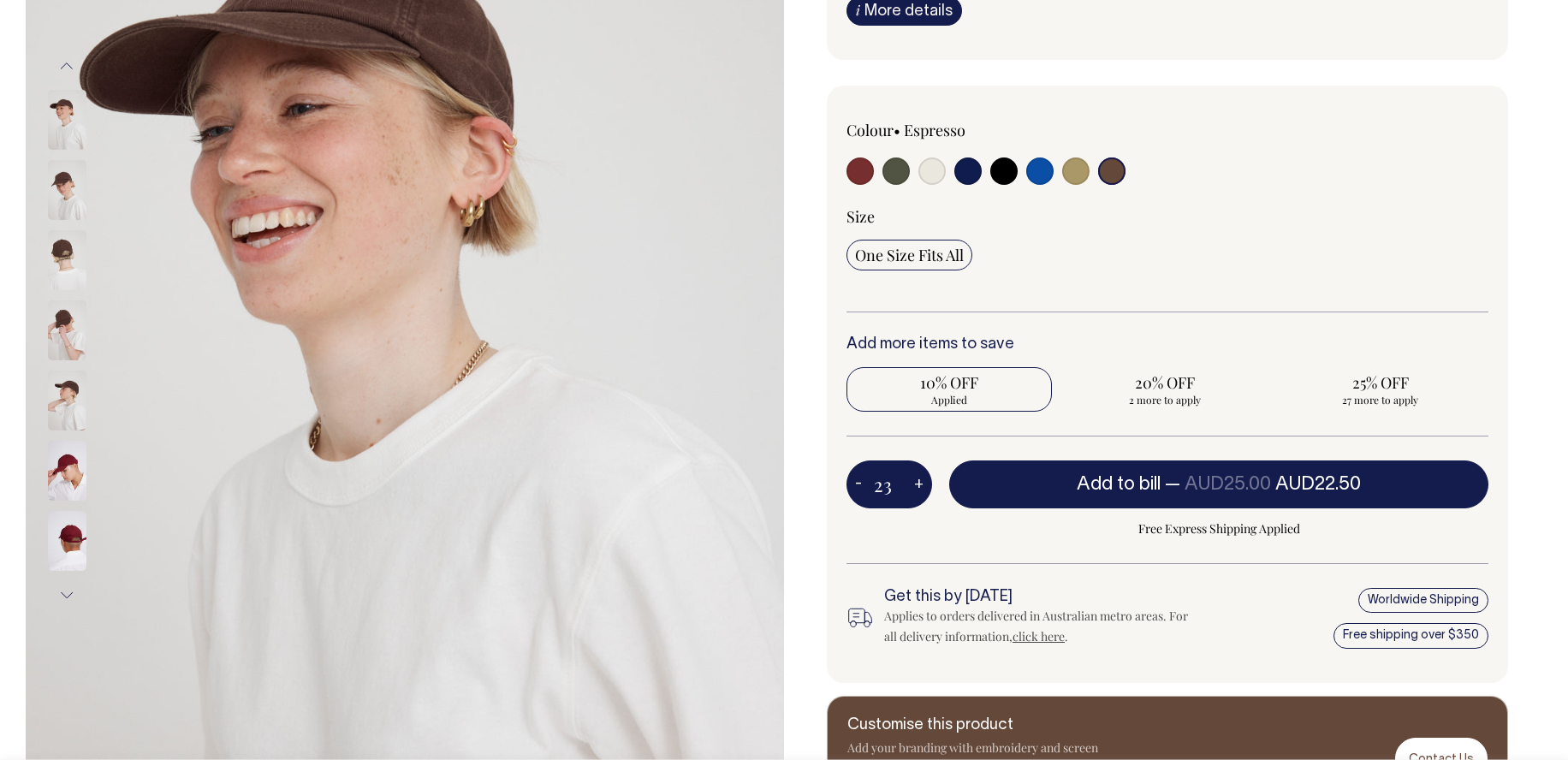
click at [914, 485] on button "+" at bounding box center [918, 484] width 27 height 35
type input "24"
radio input "true"
type input "24"
click at [914, 485] on button "+" at bounding box center [918, 484] width 27 height 35
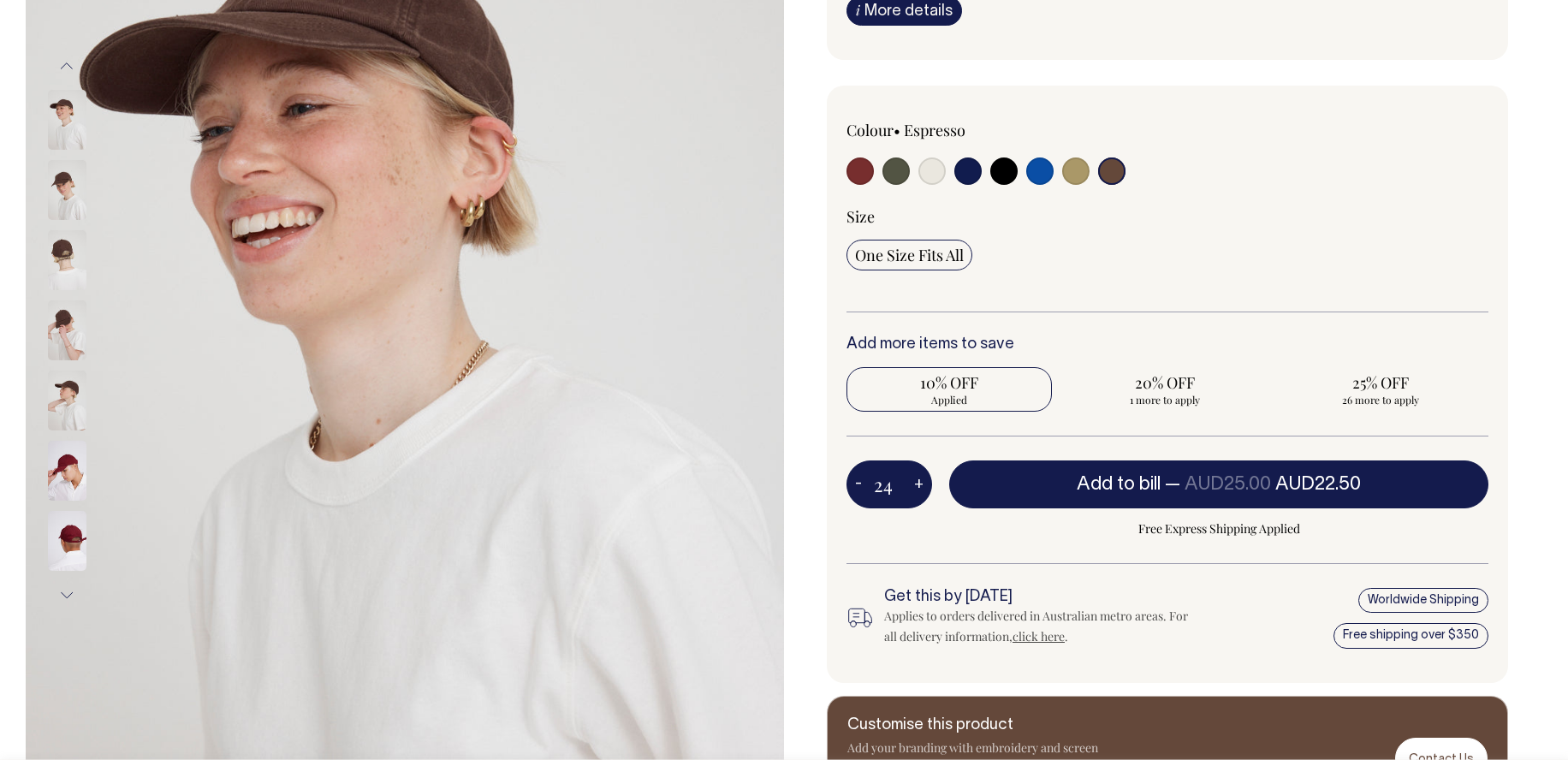
type input "25"
radio input "false"
radio input "true"
type input "25"
click at [914, 485] on button "+" at bounding box center [918, 484] width 27 height 35
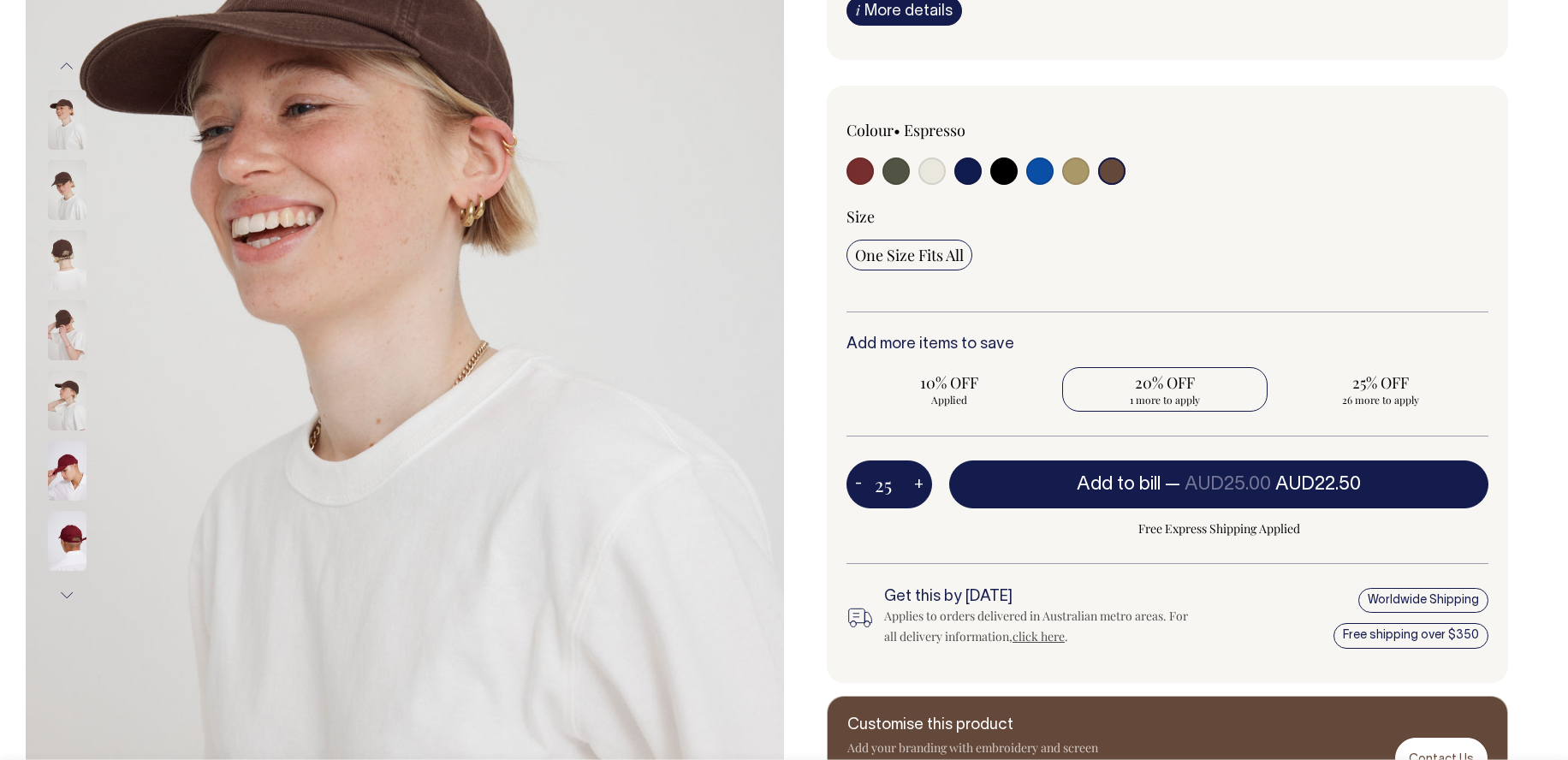
type input "26"
radio input "true"
type input "26"
click at [914, 485] on button "+" at bounding box center [918, 484] width 27 height 35
type input "27"
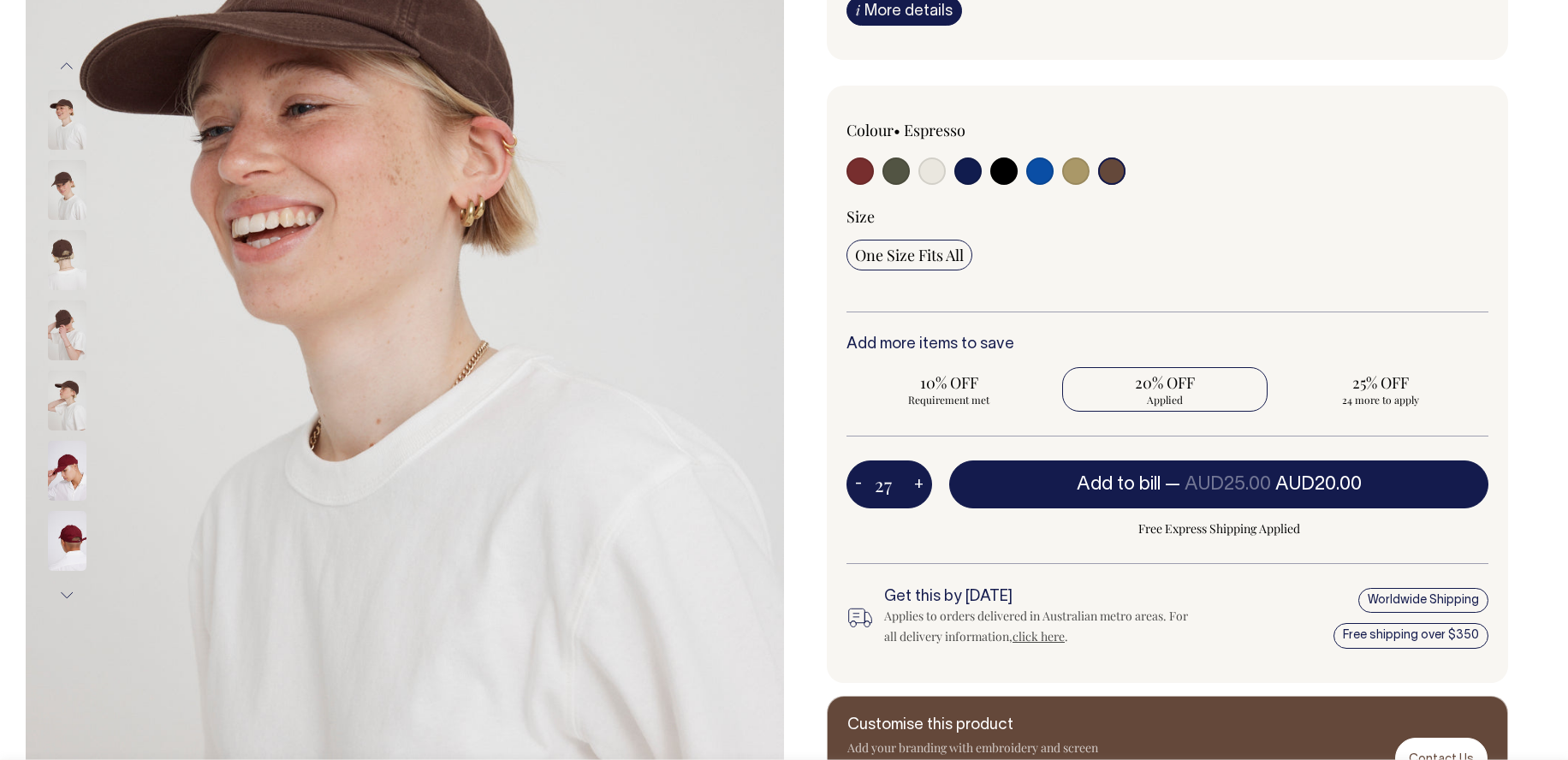
radio input "true"
type input "27"
click at [914, 485] on button "+" at bounding box center [918, 484] width 27 height 35
type input "28"
radio input "true"
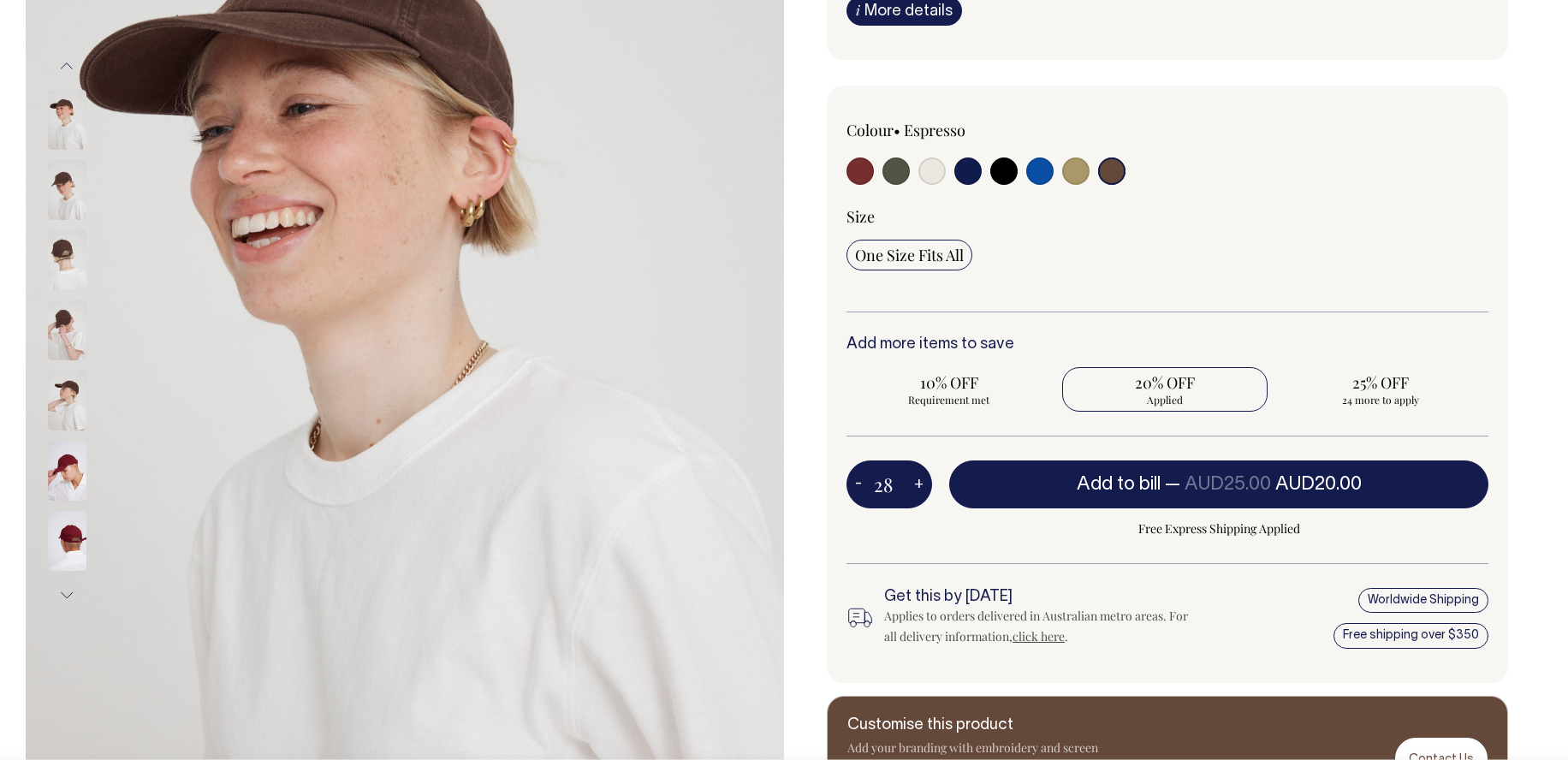
type input "28"
click at [914, 485] on button "+" at bounding box center [918, 484] width 27 height 35
type input "29"
radio input "true"
type input "29"
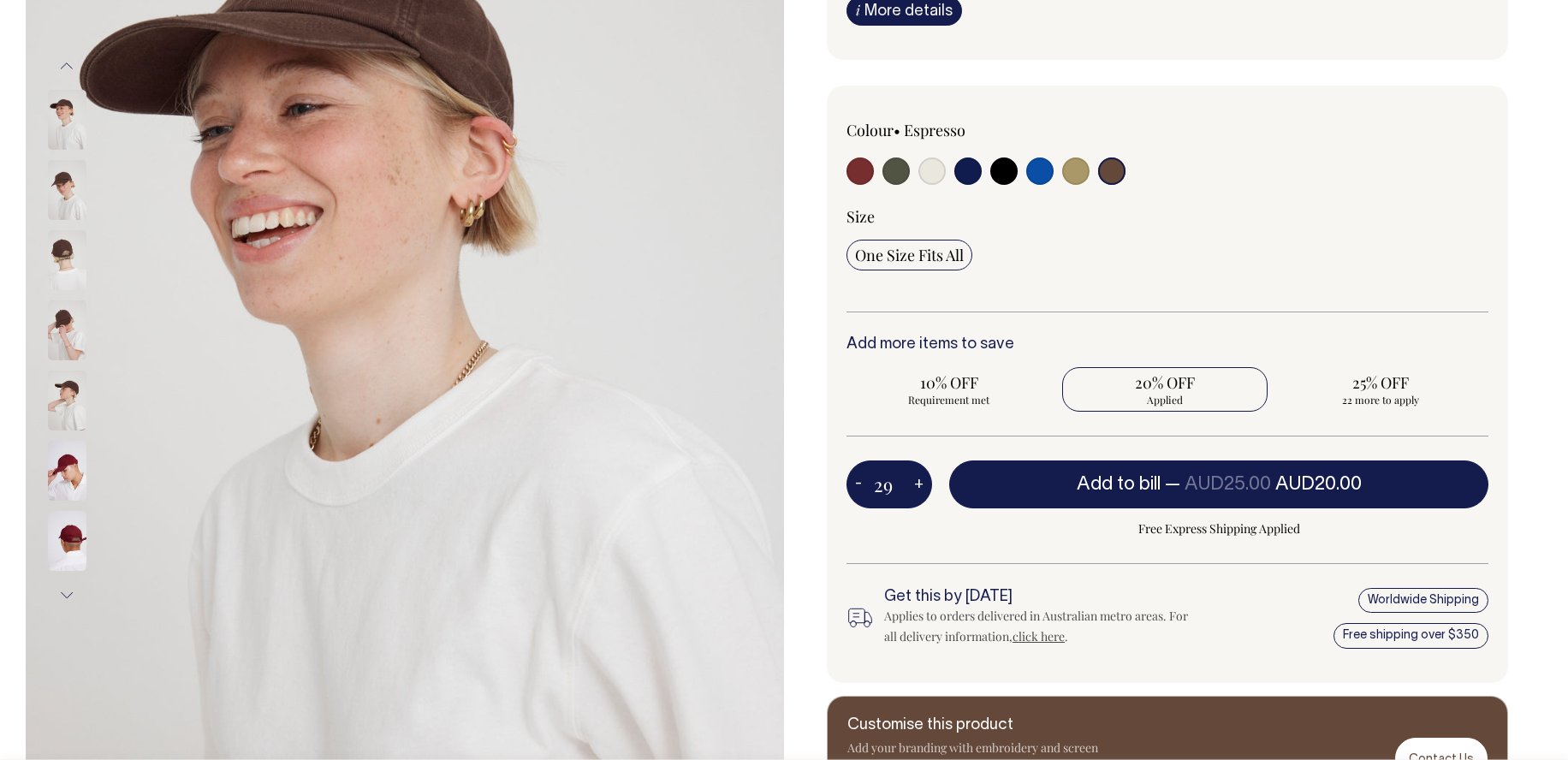
click at [914, 485] on button "+" at bounding box center [918, 484] width 27 height 35
type input "30"
radio input "true"
type input "30"
click at [914, 485] on button "+" at bounding box center [918, 484] width 27 height 35
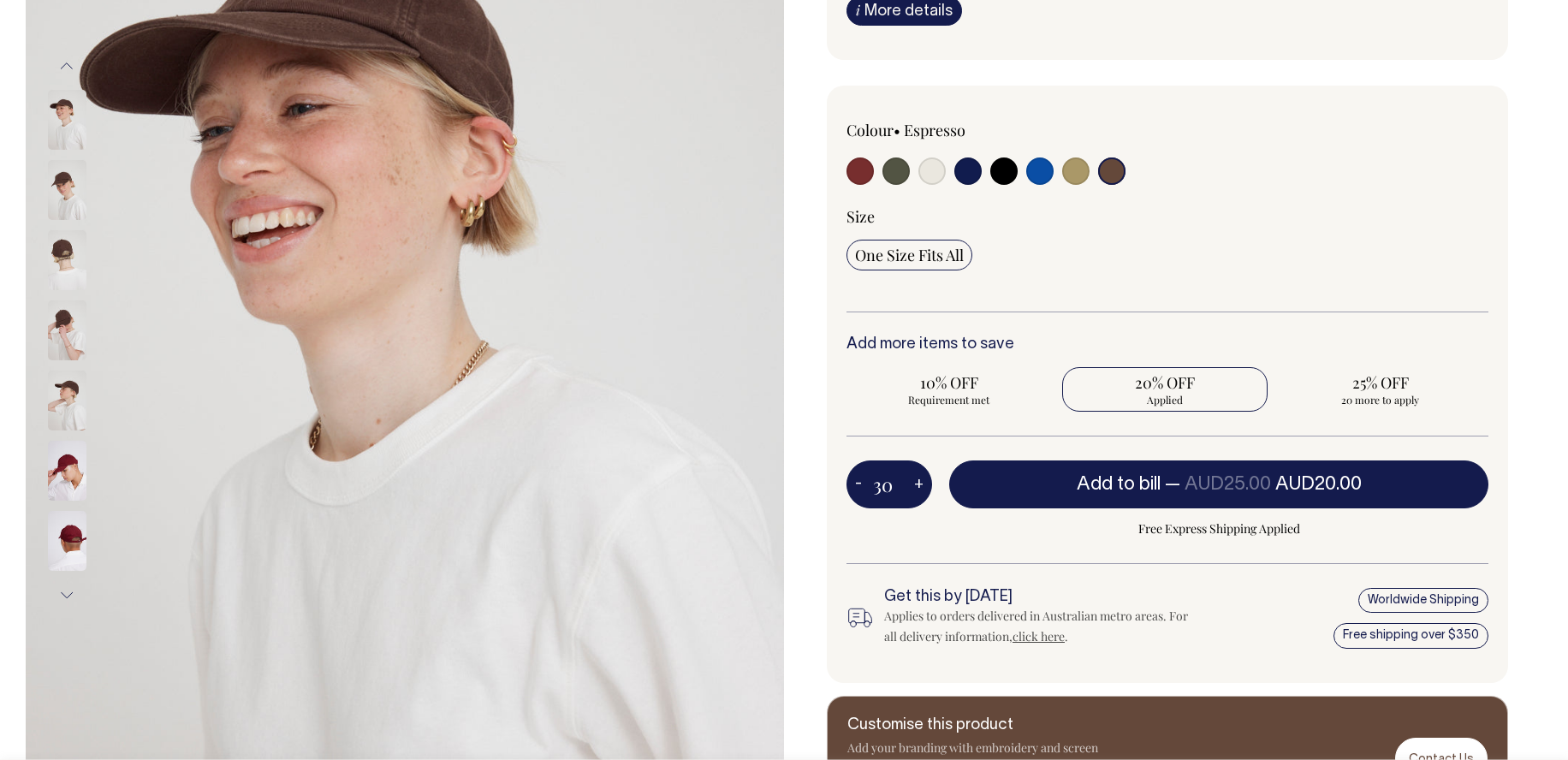
type input "31"
radio input "true"
type input "31"
click at [914, 485] on button "+" at bounding box center [918, 484] width 27 height 35
type input "32"
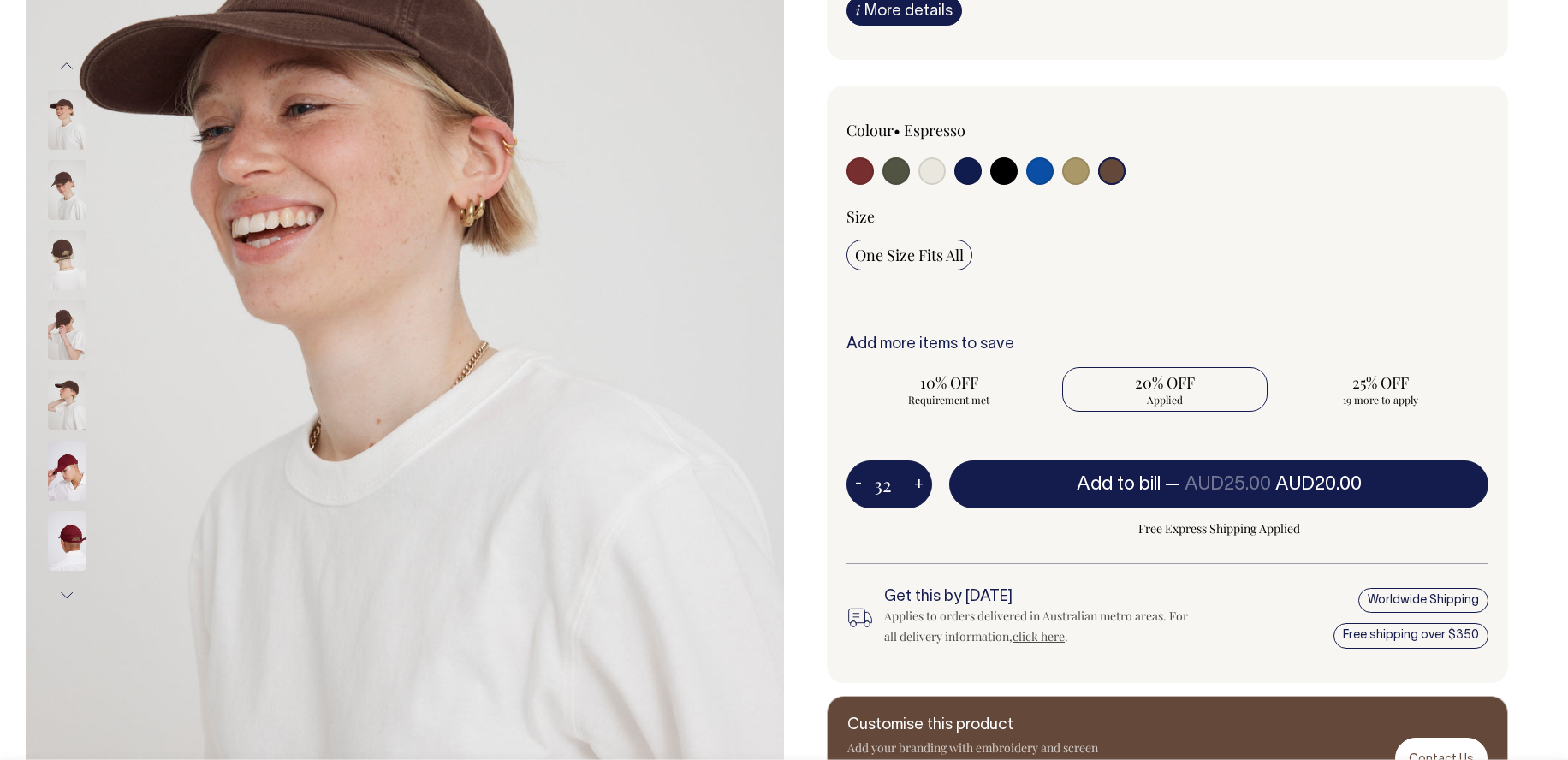
radio input "true"
type input "32"
click at [914, 485] on button "+" at bounding box center [918, 484] width 27 height 35
type input "33"
radio input "true"
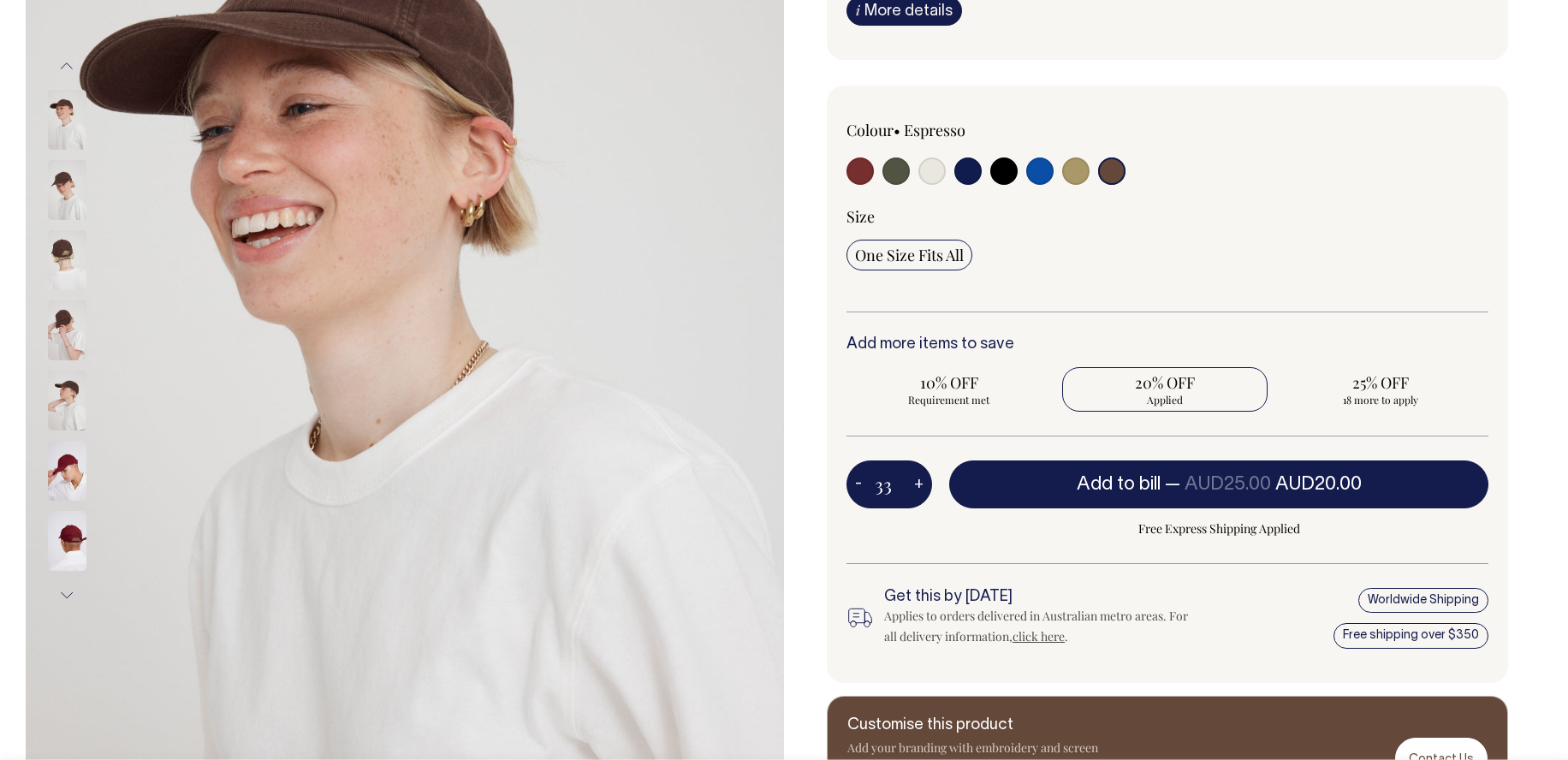
type input "33"
click at [914, 485] on button "+" at bounding box center [918, 484] width 27 height 35
type input "34"
radio input "true"
type input "34"
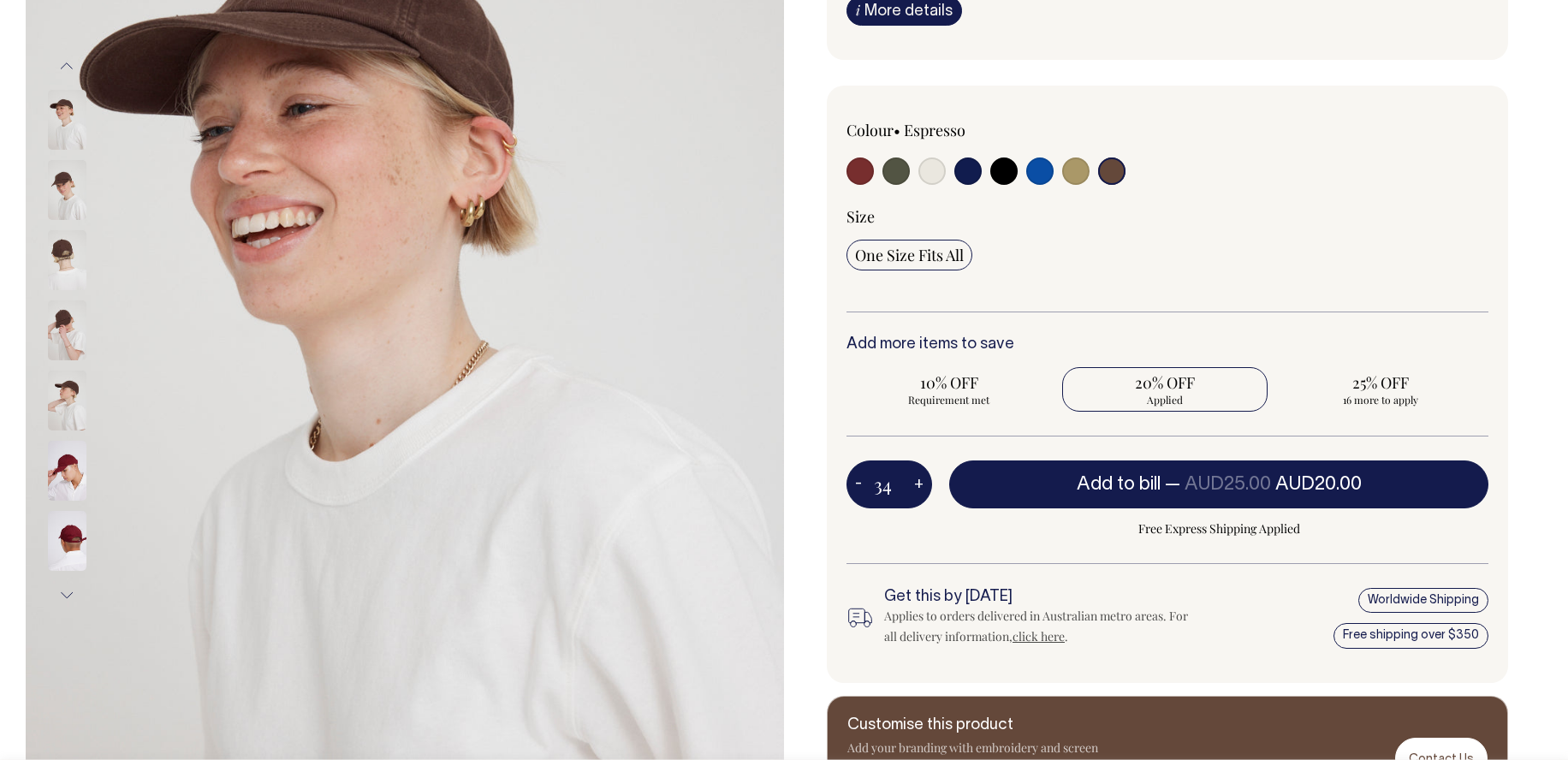
click at [914, 485] on button "+" at bounding box center [918, 484] width 27 height 35
type input "35"
radio input "true"
type input "35"
click at [914, 485] on button "+" at bounding box center [918, 484] width 27 height 35
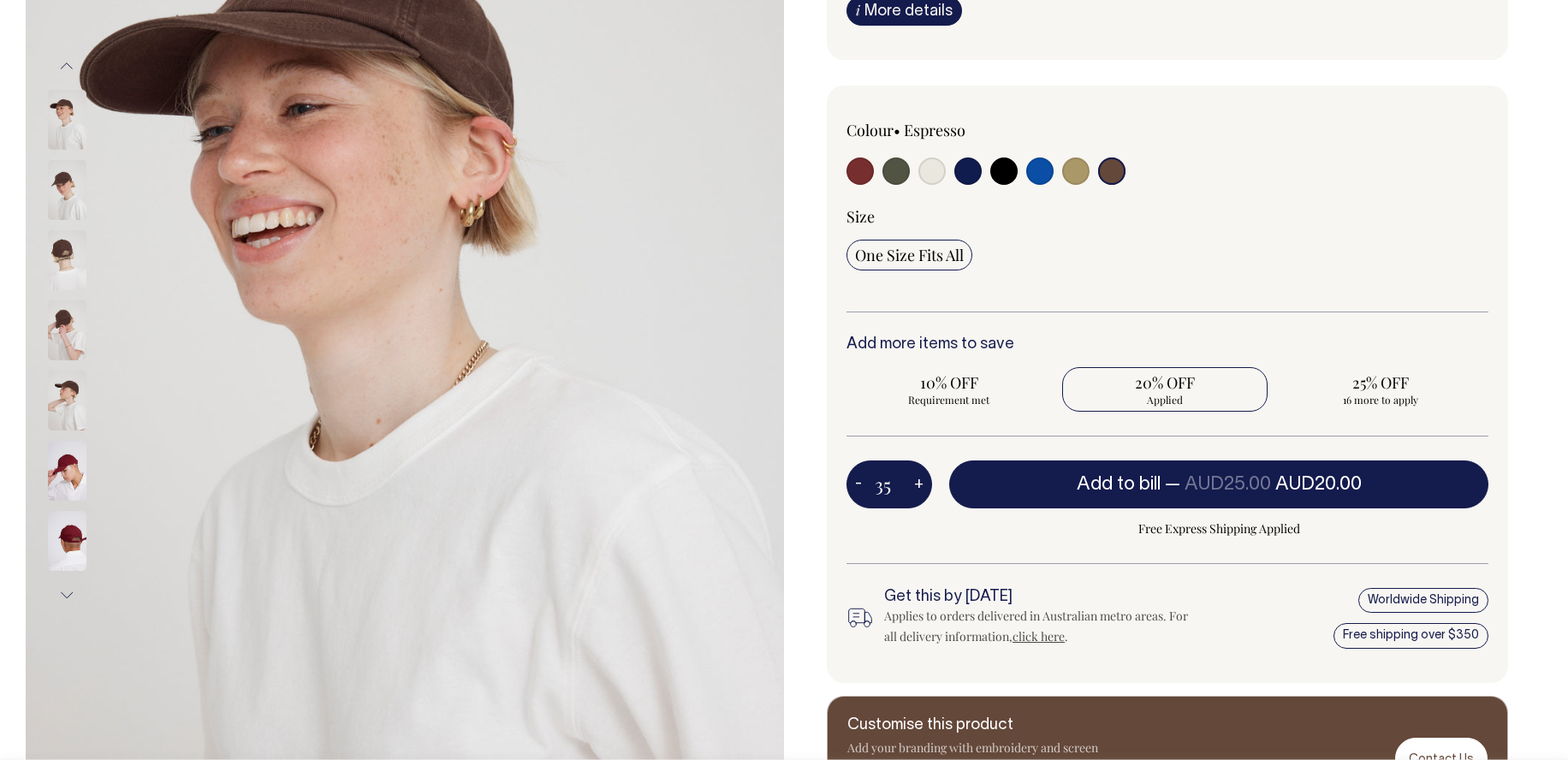
type input "36"
radio input "true"
type input "36"
click at [914, 485] on button "+" at bounding box center [918, 484] width 27 height 35
type input "37"
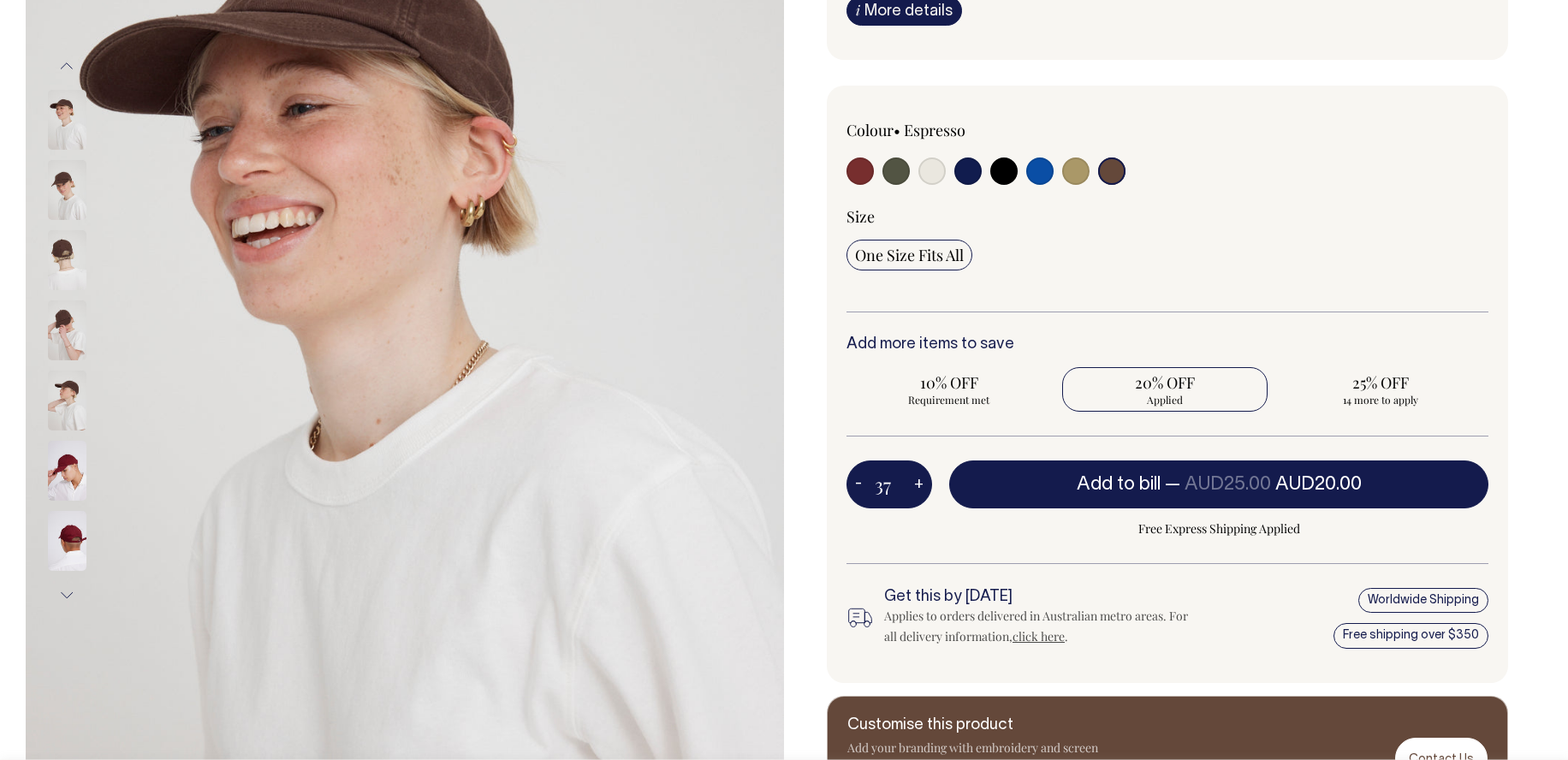
radio input "true"
type input "37"
click at [914, 485] on button "+" at bounding box center [918, 484] width 27 height 35
type input "38"
radio input "true"
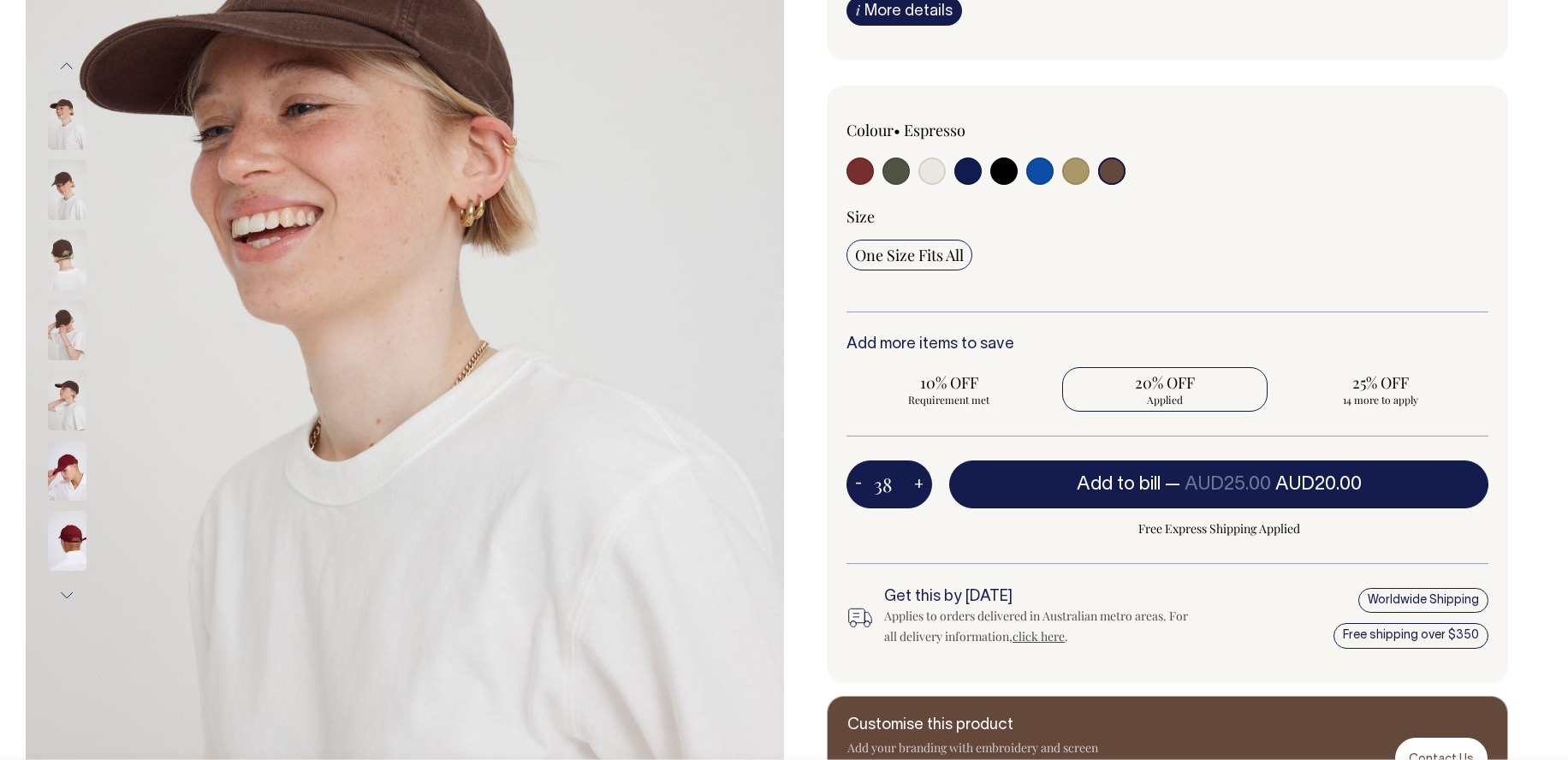
type input "38"
click at [914, 485] on button "+" at bounding box center [918, 484] width 27 height 35
type input "39"
radio input "true"
type input "39"
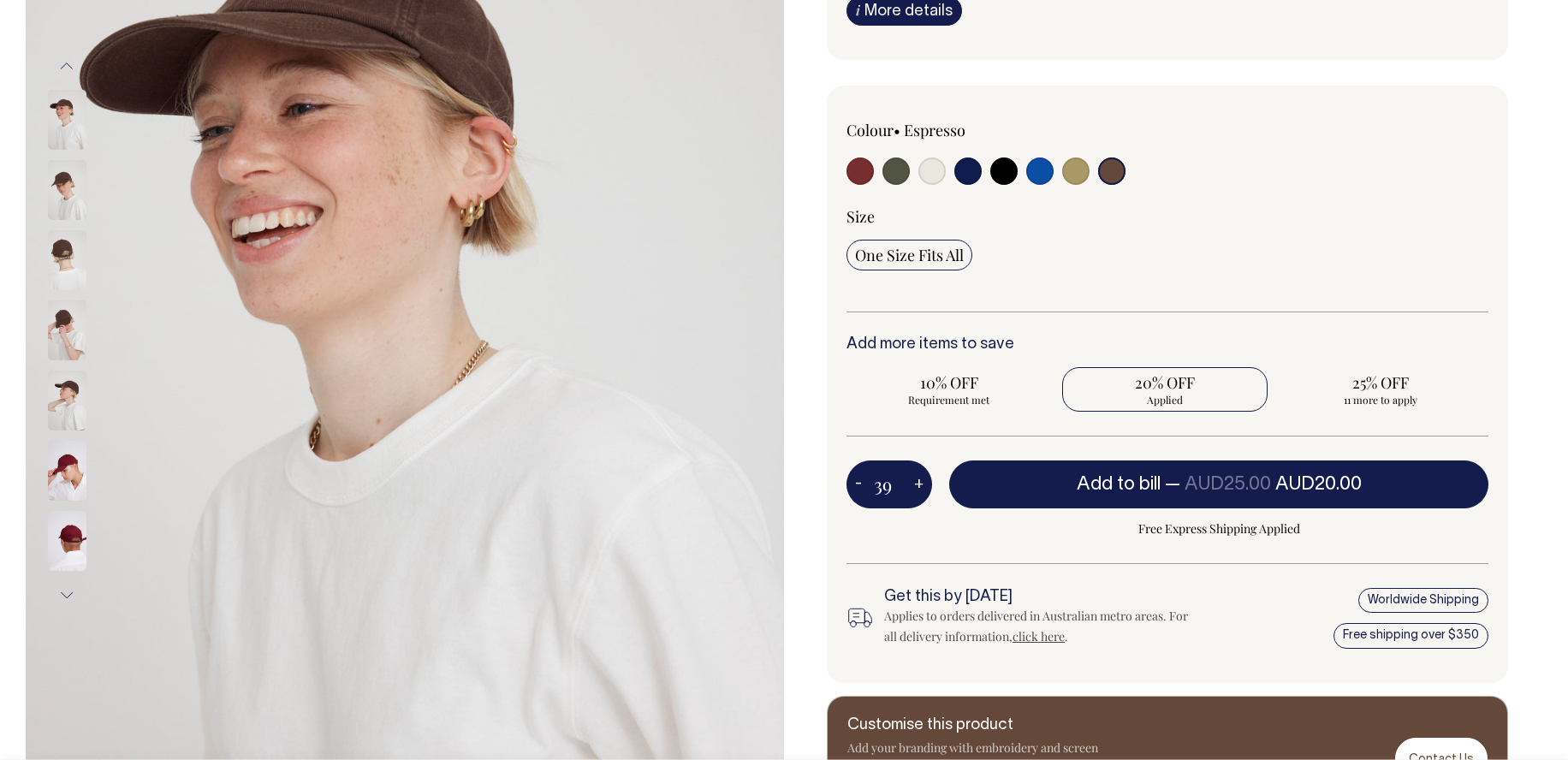
click at [914, 485] on button "+" at bounding box center [918, 484] width 27 height 35
type input "40"
radio input "true"
type input "40"
click at [914, 485] on button "+" at bounding box center [918, 484] width 27 height 35
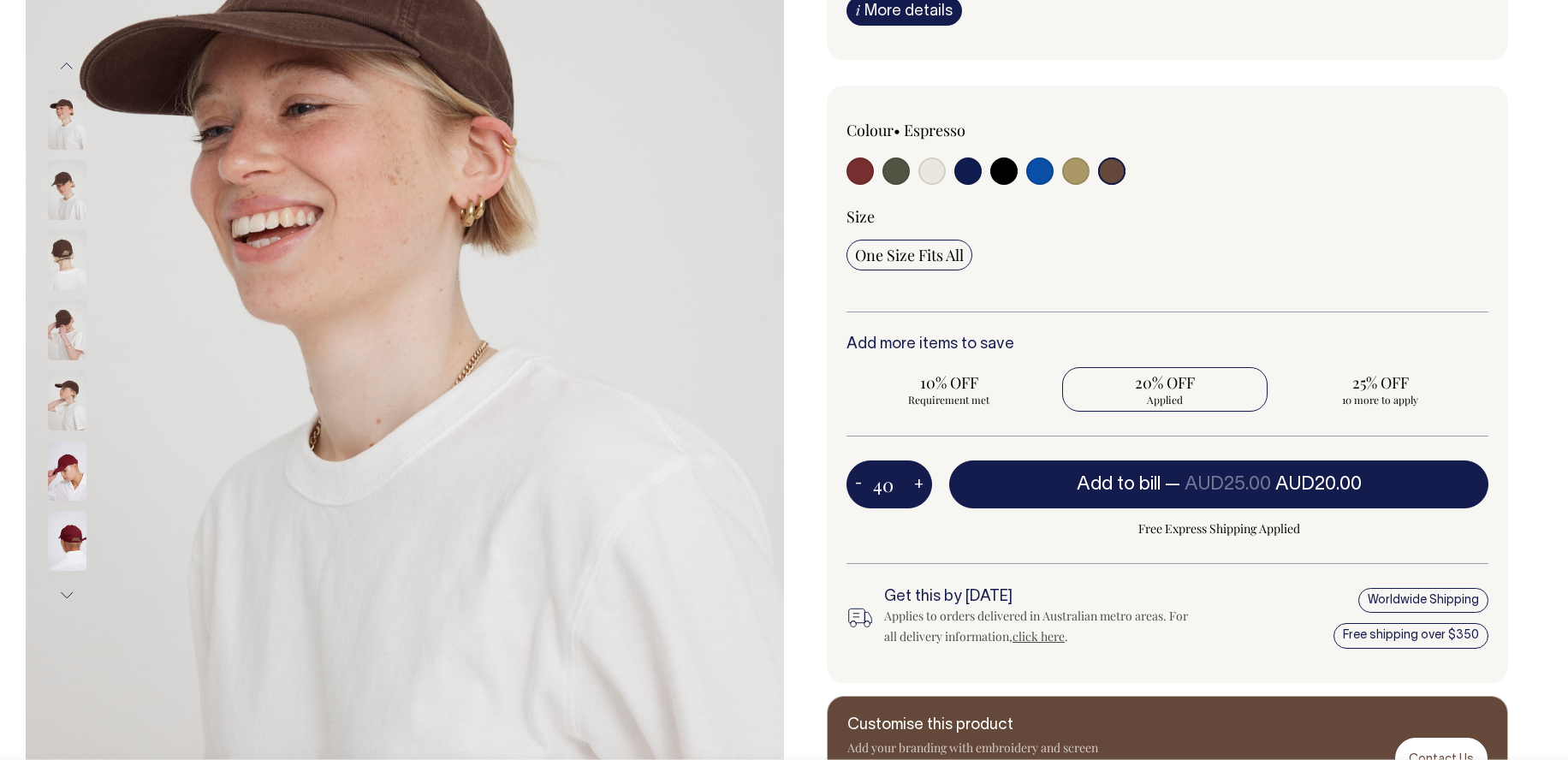
type input "41"
radio input "true"
type input "41"
click at [914, 485] on button "+" at bounding box center [918, 484] width 27 height 35
type input "42"
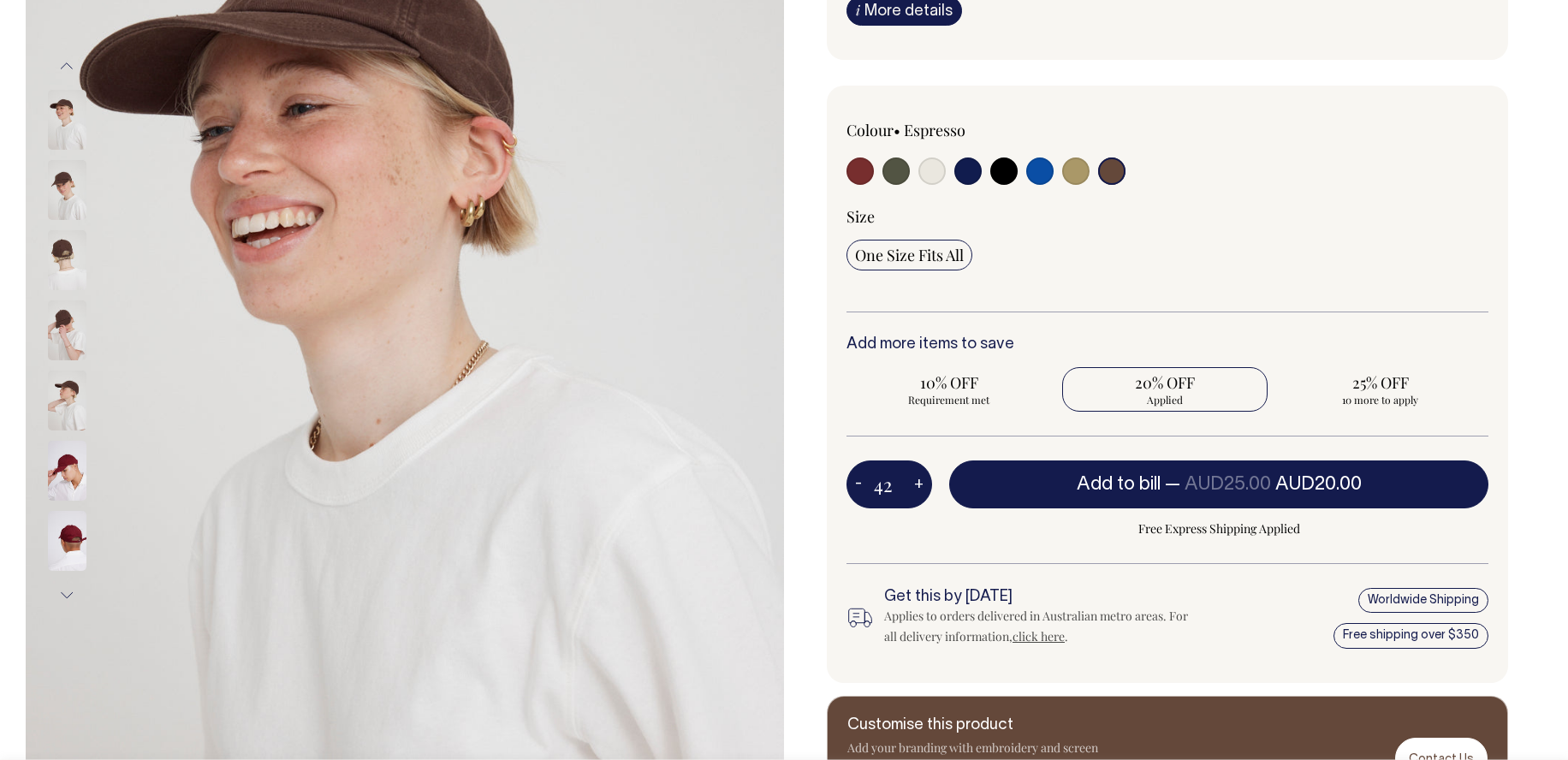
radio input "true"
type input "42"
click at [914, 485] on button "+" at bounding box center [918, 484] width 27 height 35
type input "43"
radio input "true"
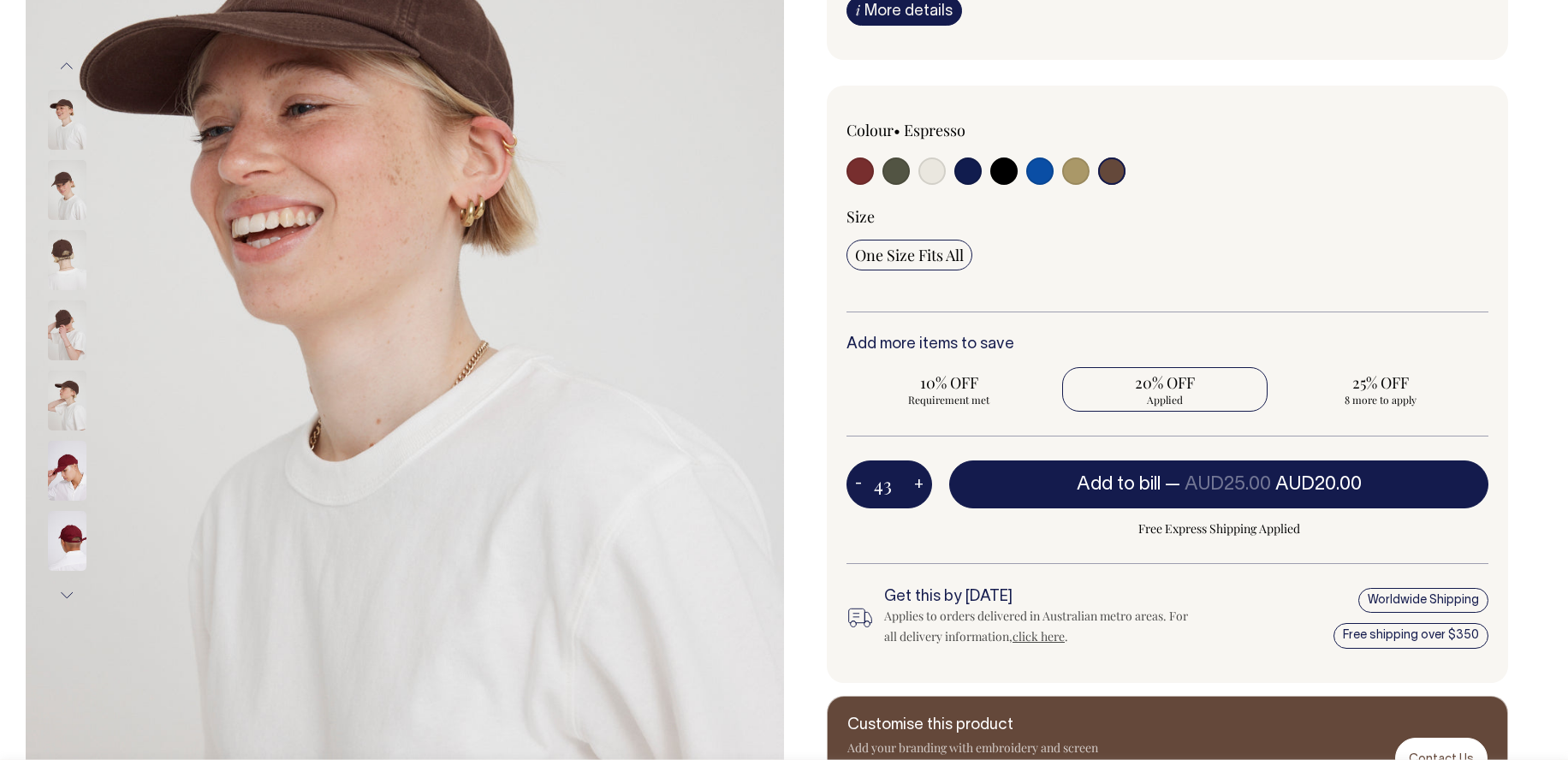
type input "43"
click at [914, 485] on button "+" at bounding box center [918, 484] width 27 height 35
type input "44"
radio input "true"
type input "44"
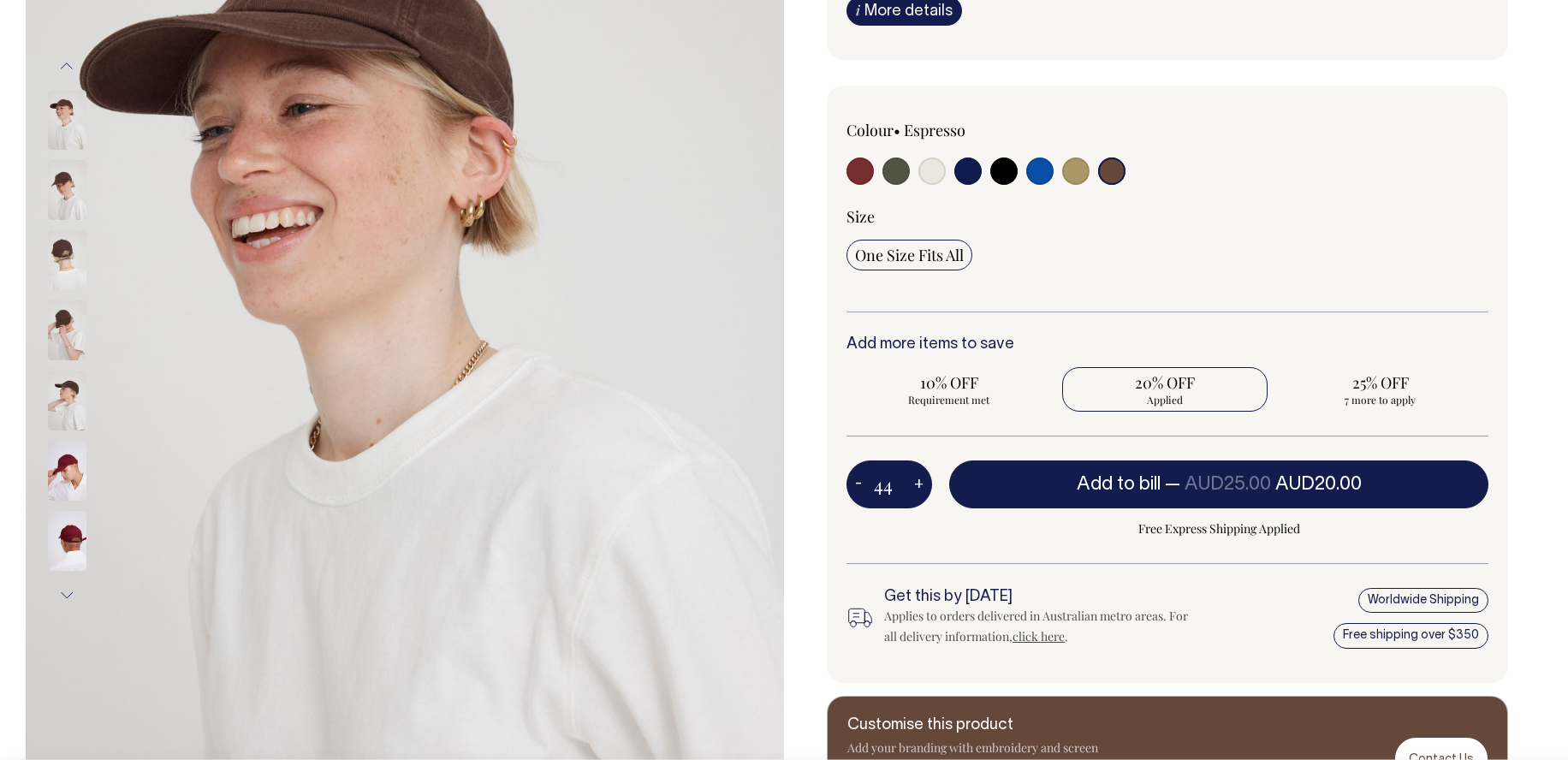
click at [914, 485] on button "+" at bounding box center [918, 484] width 27 height 35
type input "45"
radio input "true"
type input "45"
click at [914, 485] on button "+" at bounding box center [918, 484] width 27 height 35
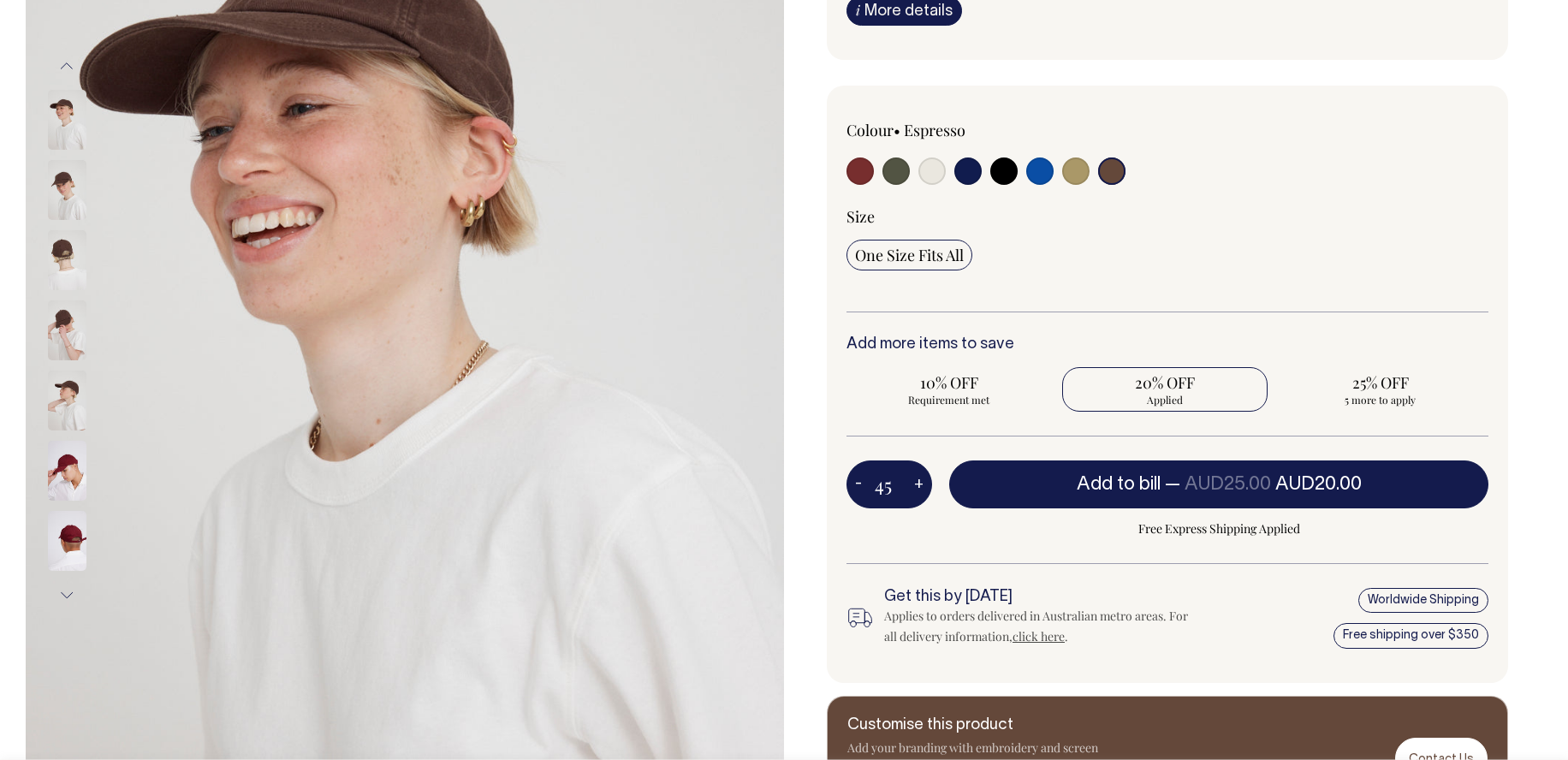
type input "46"
radio input "true"
type input "46"
click at [914, 485] on button "+" at bounding box center [918, 484] width 27 height 35
type input "47"
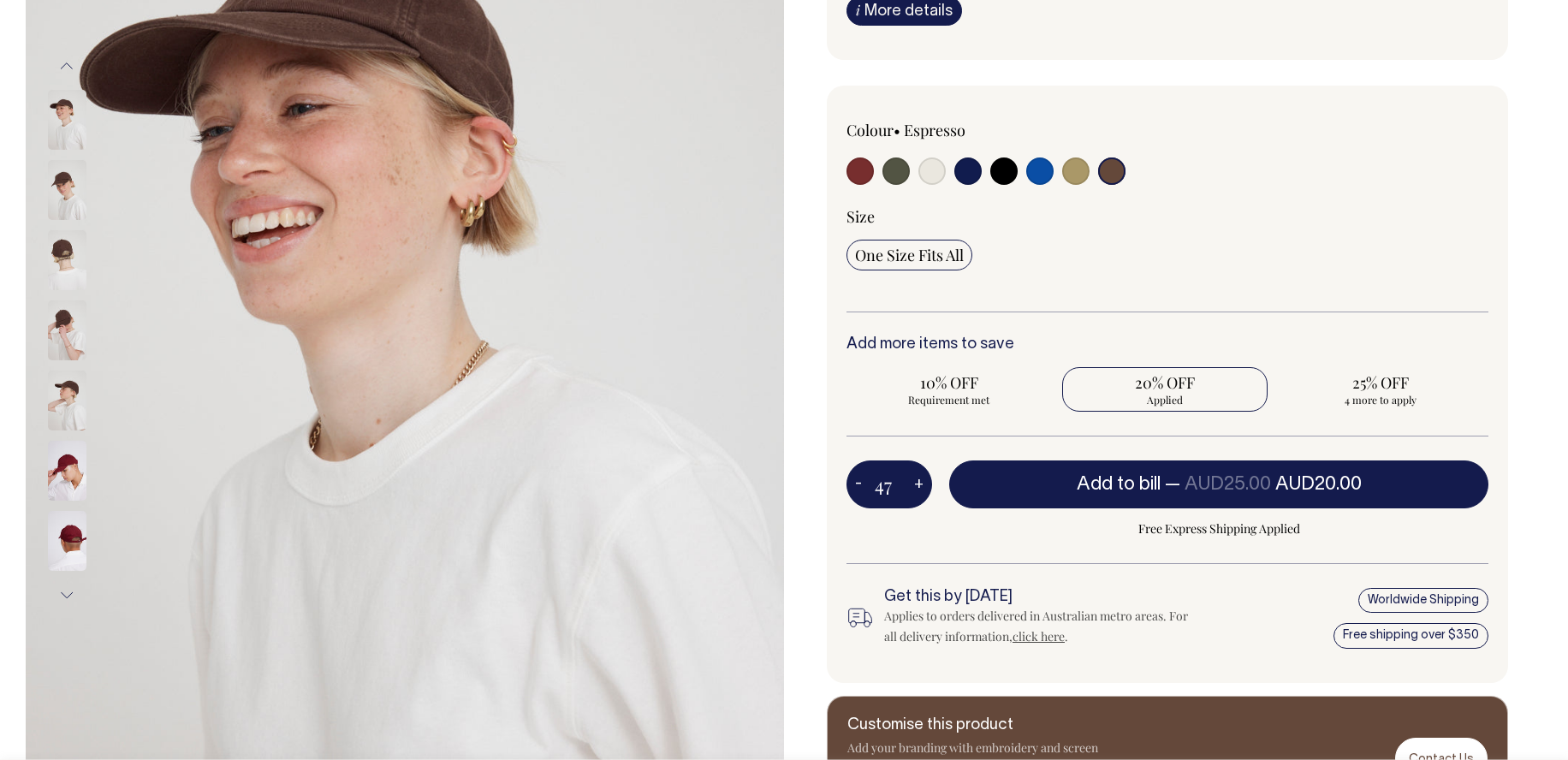
radio input "true"
type input "47"
click at [914, 485] on button "+" at bounding box center [918, 484] width 27 height 35
type input "48"
radio input "true"
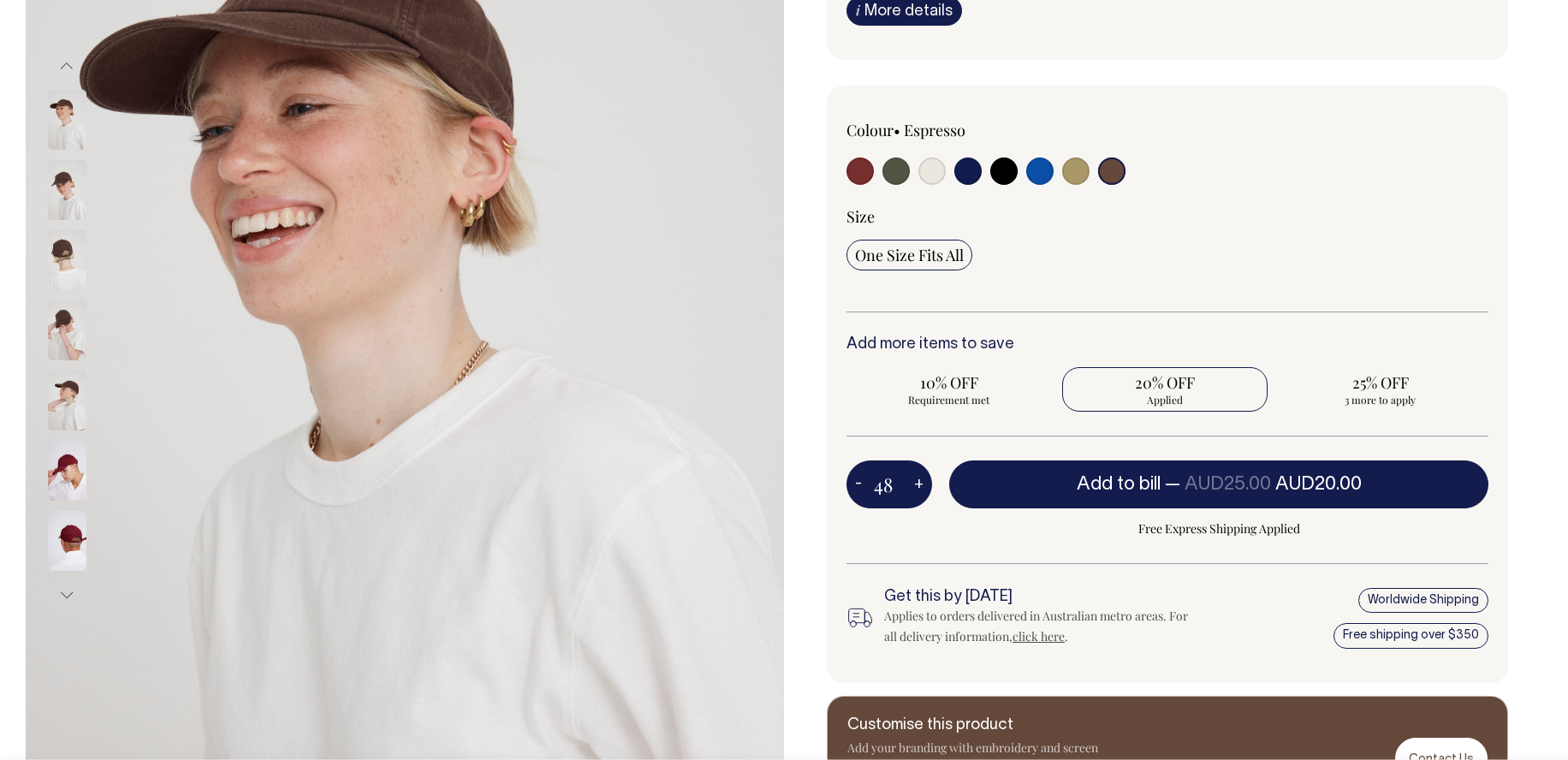
type input "48"
click at [914, 485] on button "+" at bounding box center [918, 484] width 27 height 35
type input "49"
radio input "true"
type input "49"
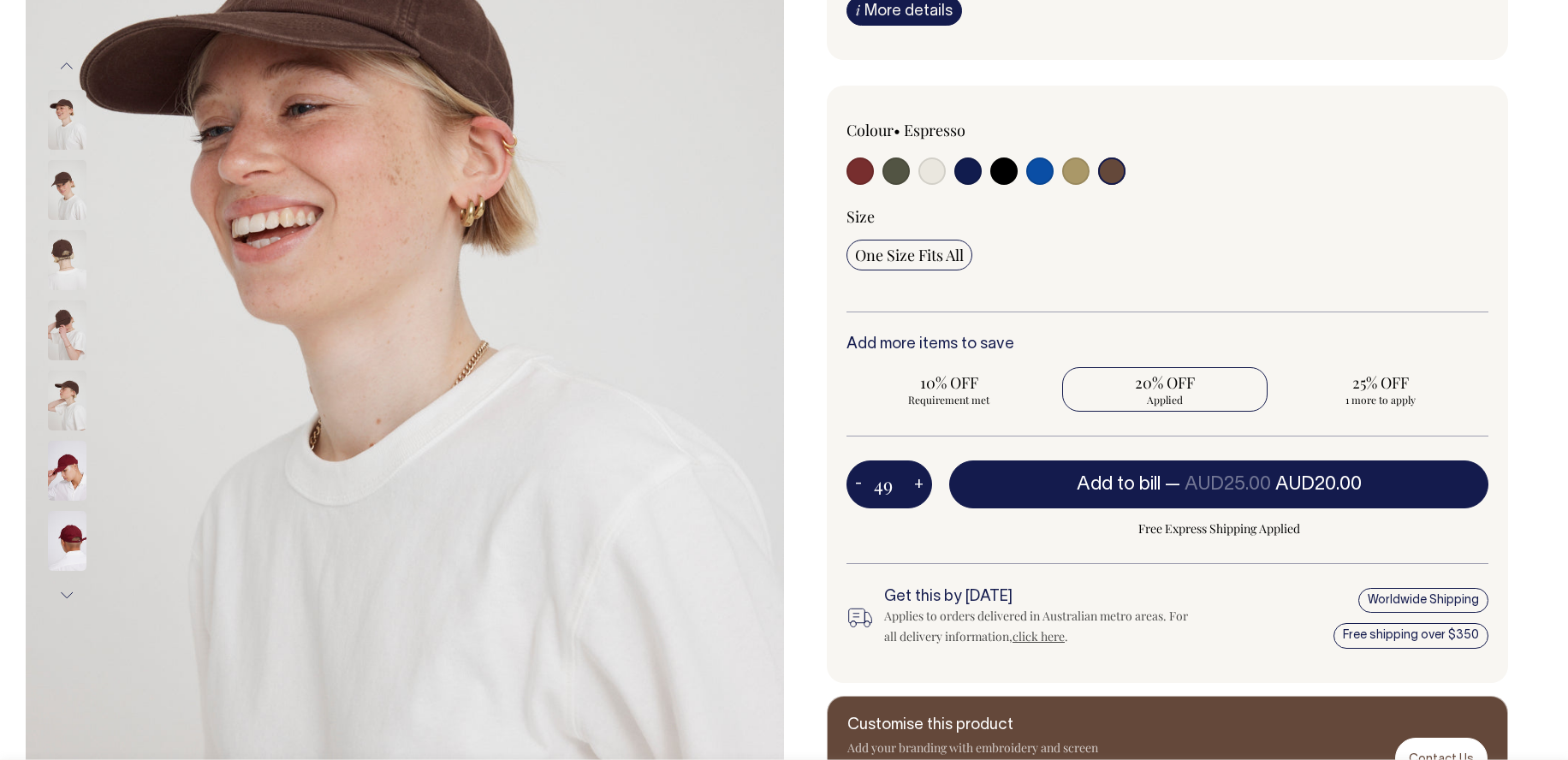
click at [914, 485] on button "+" at bounding box center [918, 484] width 27 height 35
type input "50"
radio input "false"
radio input "true"
type input "50"
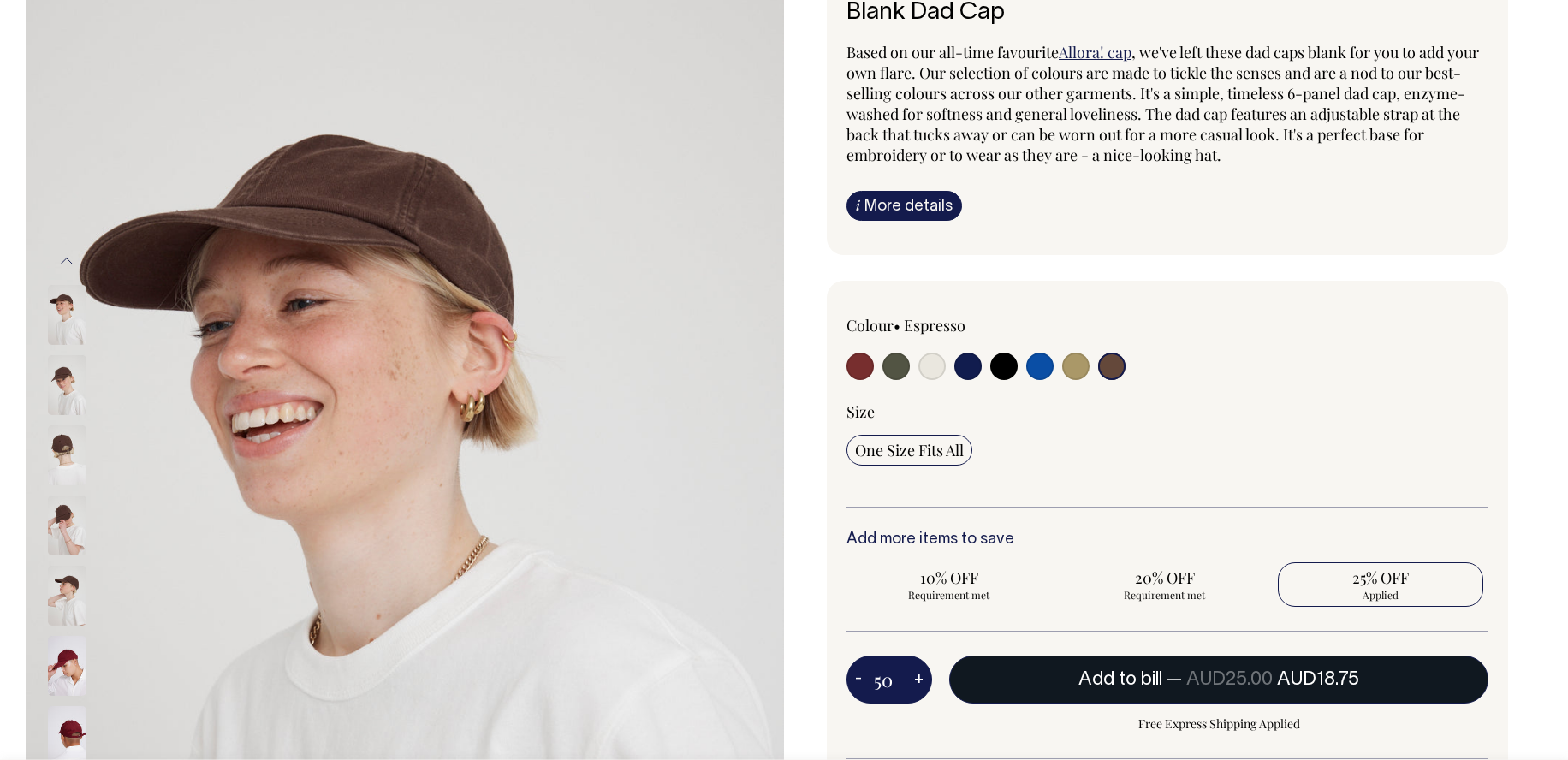
scroll to position [157, 0]
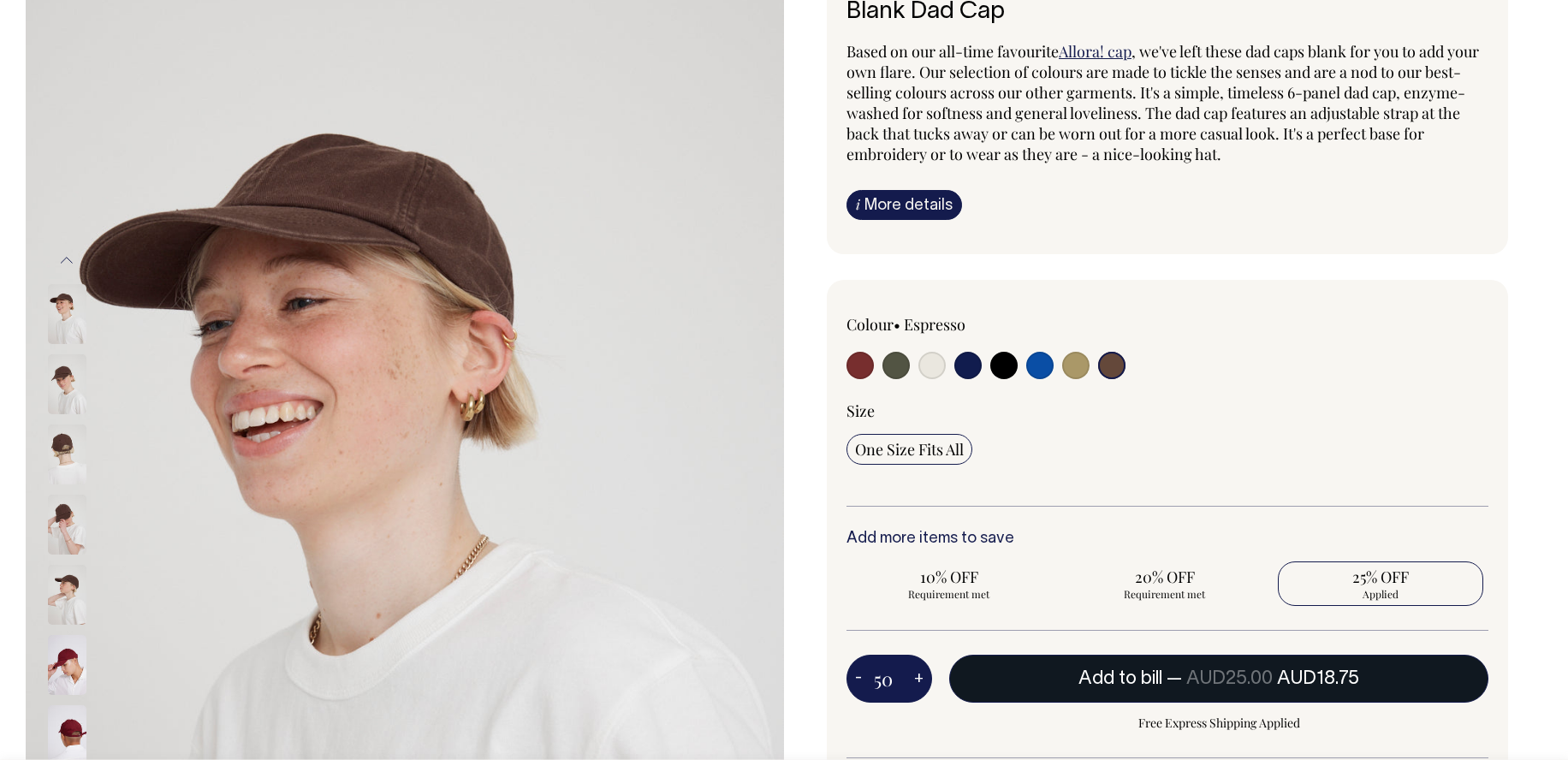
click at [1291, 676] on span "AUD18.75" at bounding box center [1318, 678] width 82 height 17
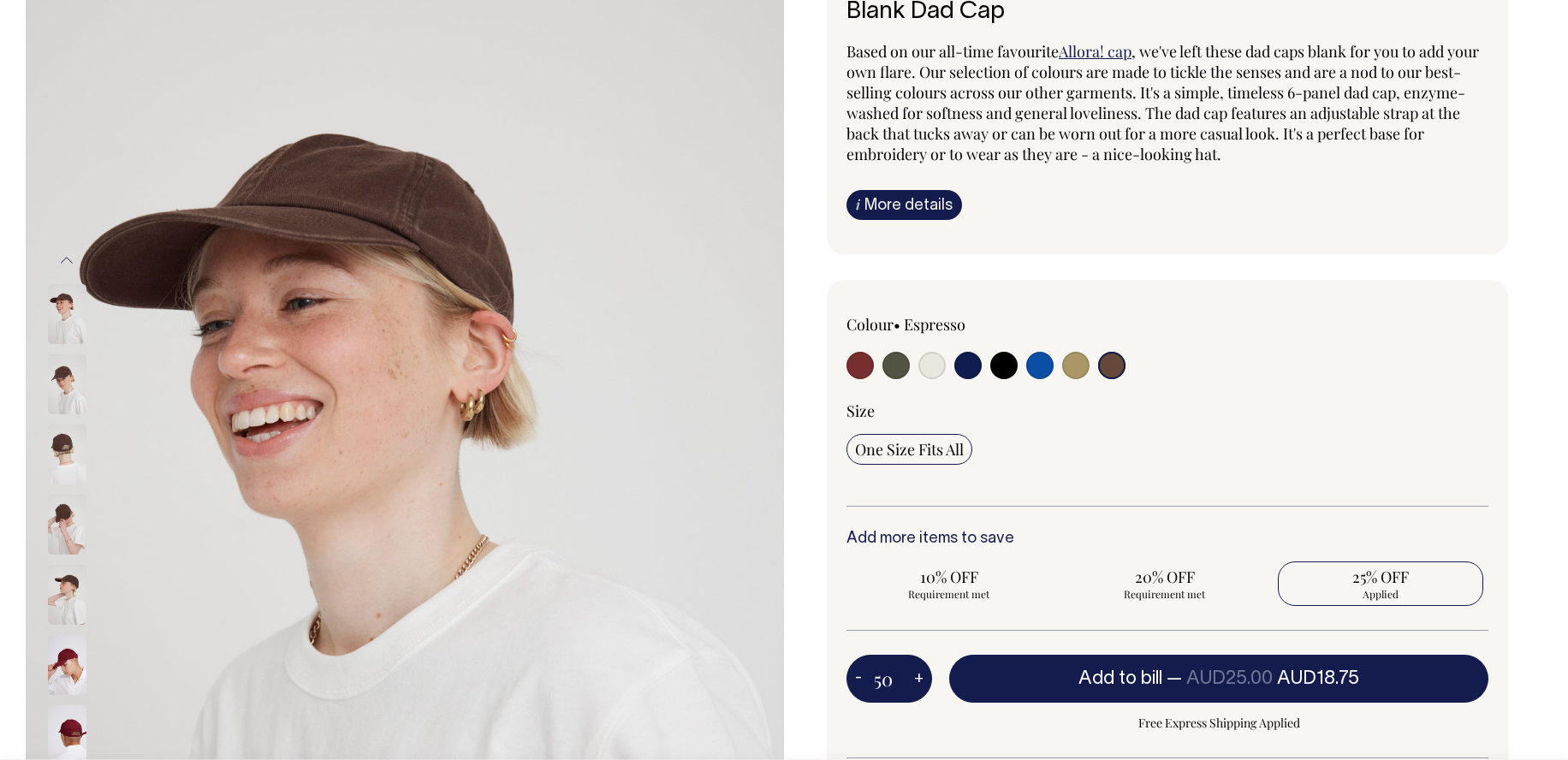
type input "1"
radio input "false"
type input "1"
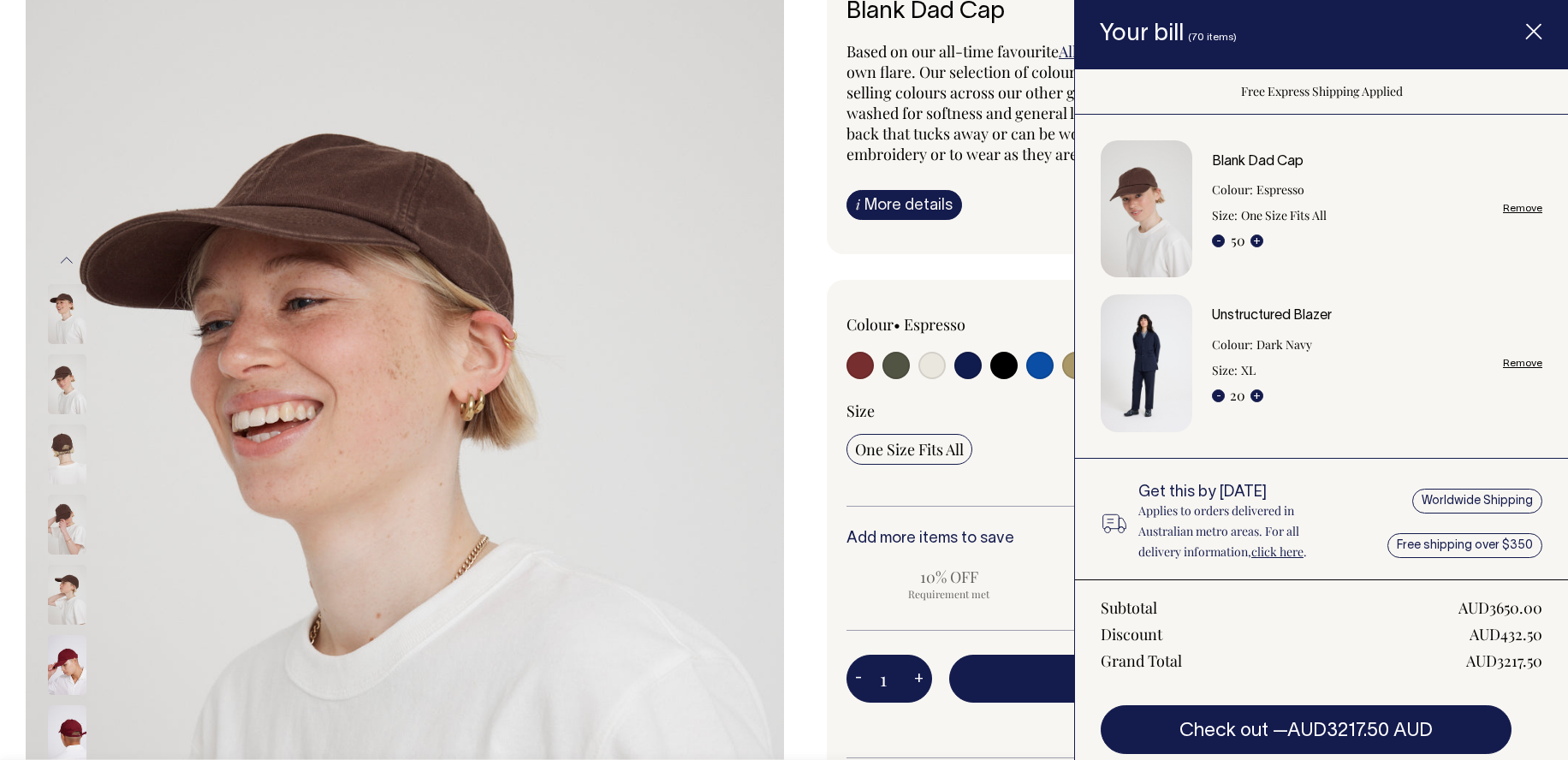
click at [1507, 368] on link "Remove" at bounding box center [1522, 363] width 40 height 11
radio input "true"
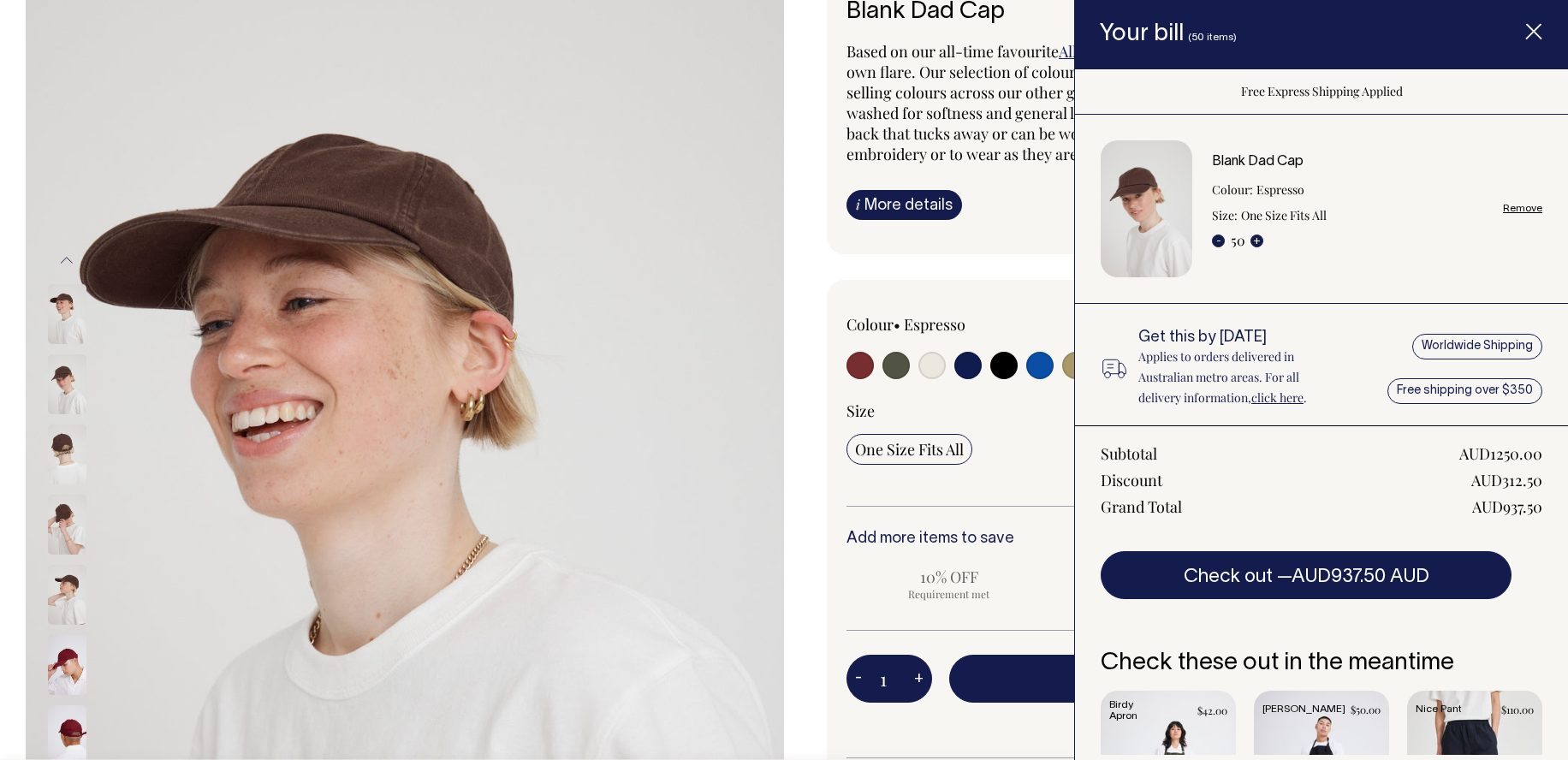
click at [993, 261] on div "Blank Dad Cap Based on our all-time favourite Allora! cap , we've left these da…" at bounding box center [1162, 490] width 758 height 1050
click at [1540, 39] on line "Item added to your cart" at bounding box center [1533, 32] width 14 height 14
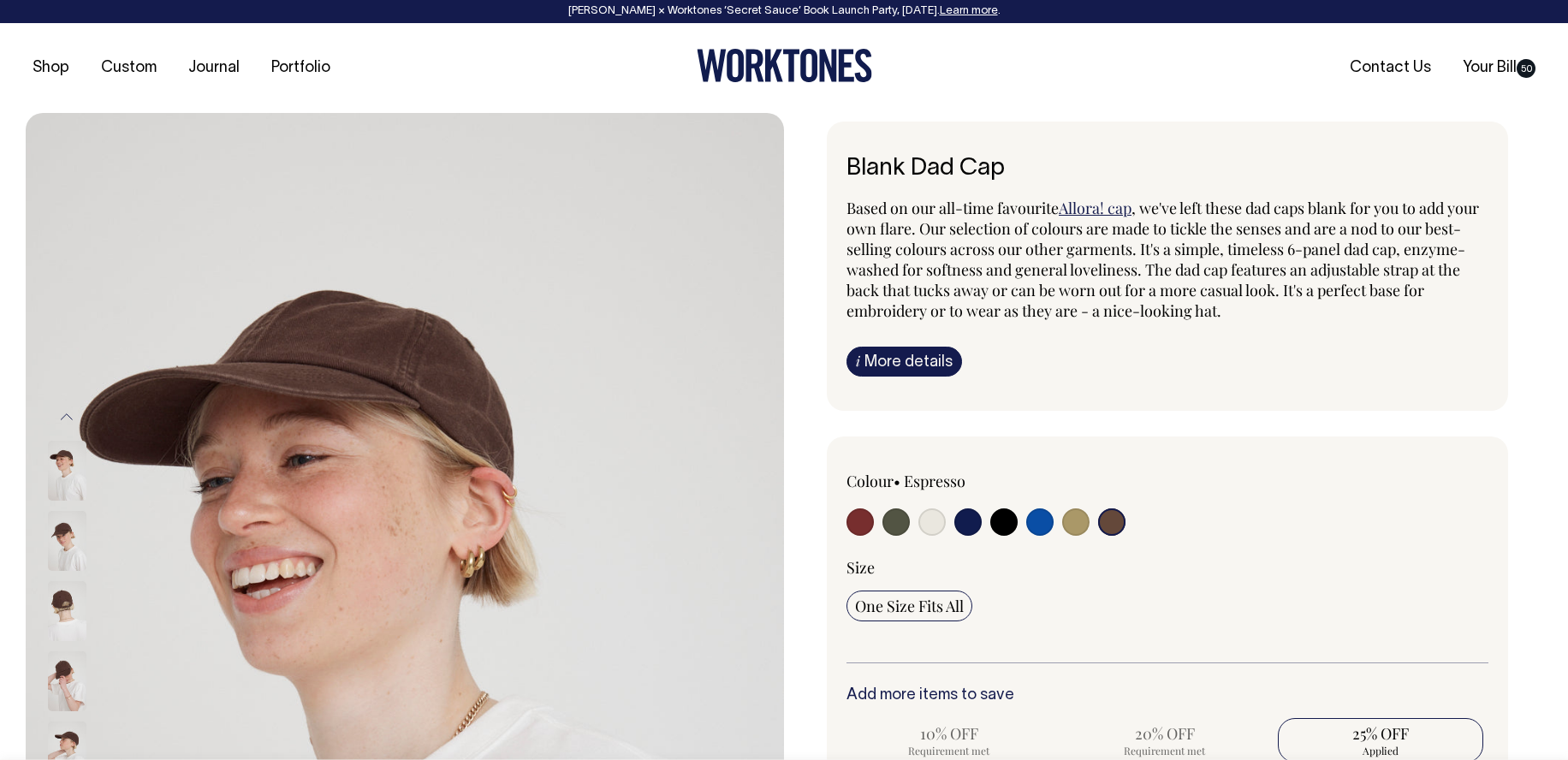
scroll to position [0, 0]
